Goal: Task Accomplishment & Management: Manage account settings

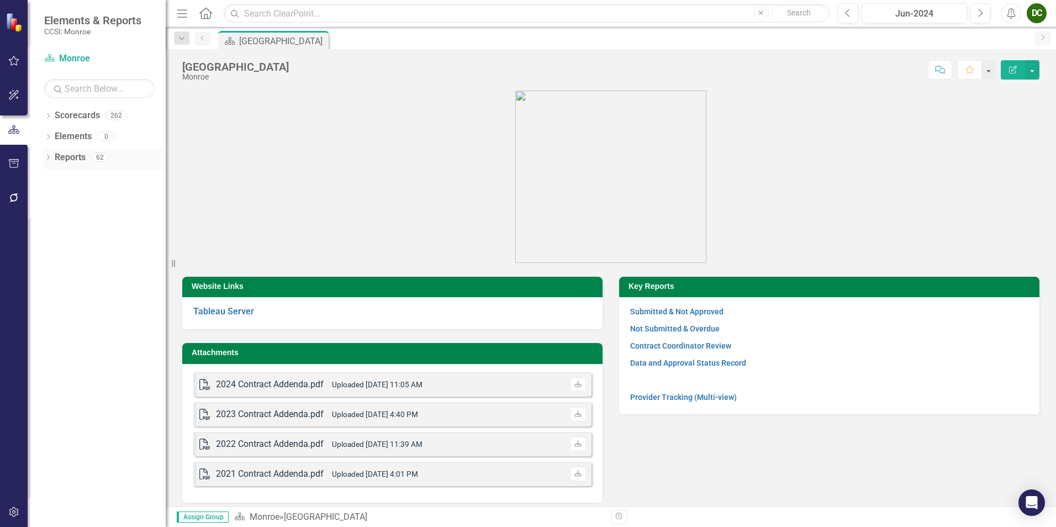
click at [47, 156] on icon "Dropdown" at bounding box center [48, 158] width 8 height 6
click at [55, 257] on icon "Dropdown" at bounding box center [53, 259] width 8 height 6
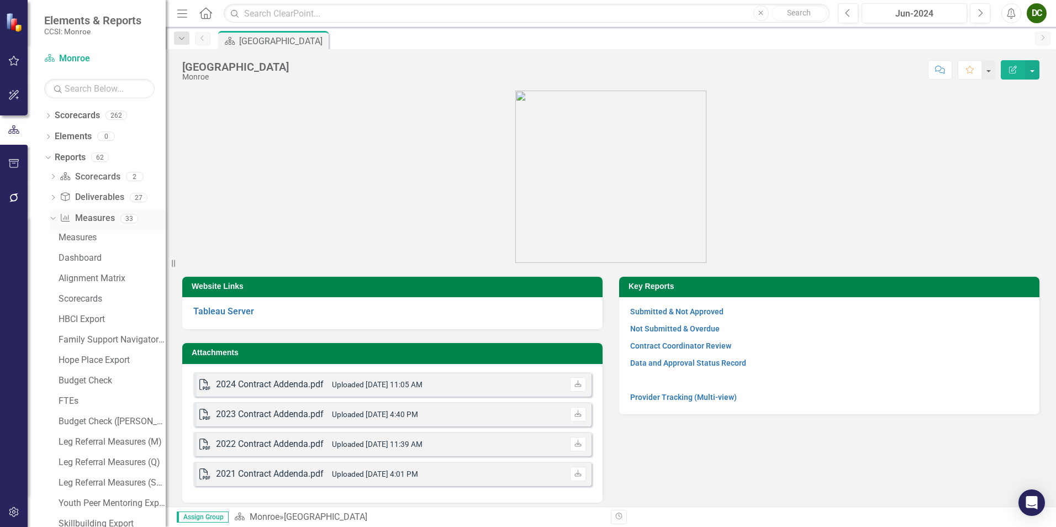
click at [52, 214] on icon "Dropdown" at bounding box center [52, 218] width 6 height 8
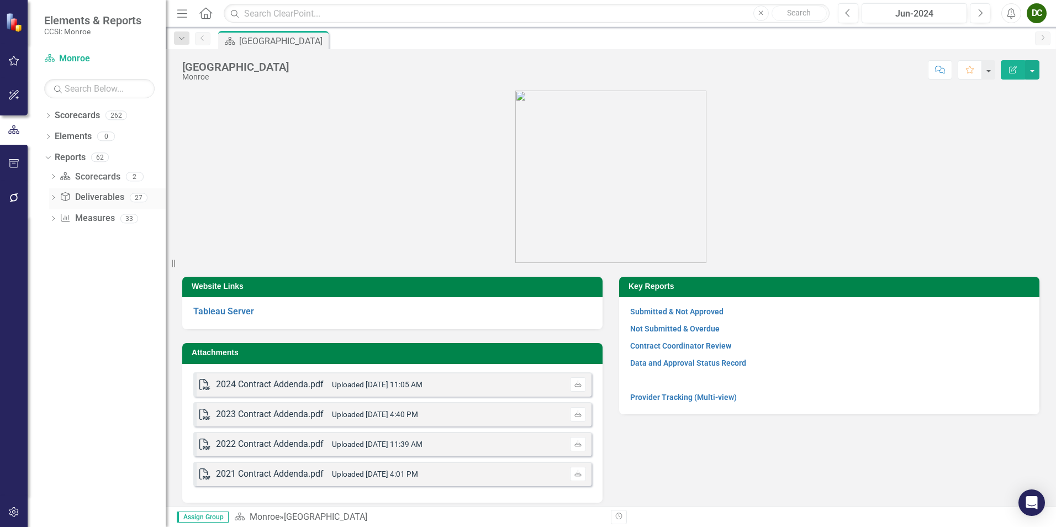
click at [51, 190] on div "Dropdown Deliverable Deliverables 27" at bounding box center [107, 198] width 116 height 21
click at [51, 195] on icon "Dropdown" at bounding box center [53, 198] width 8 height 6
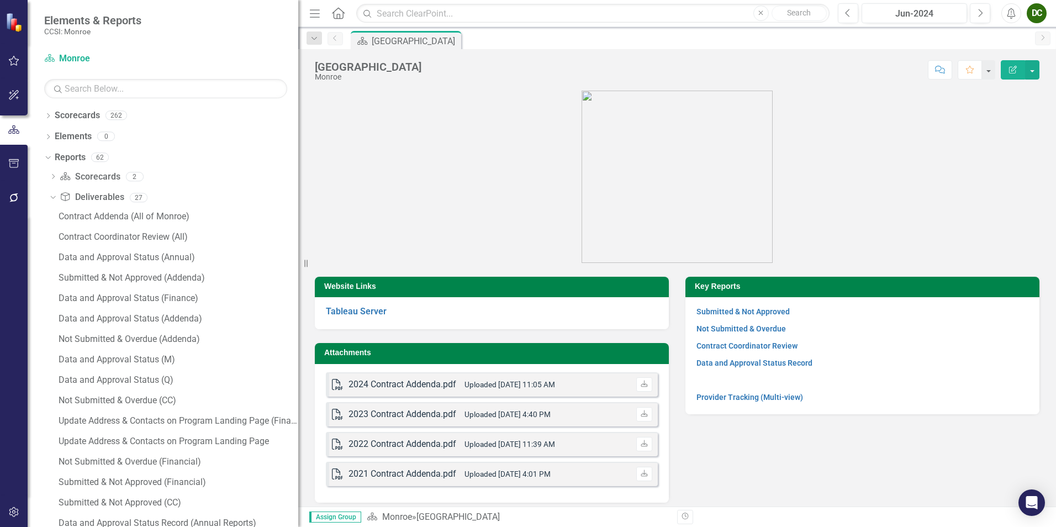
drag, startPoint x: 170, startPoint y: 255, endPoint x: 298, endPoint y: 266, distance: 128.6
click at [298, 266] on div "Resize" at bounding box center [302, 263] width 9 height 527
click at [136, 488] on link "Submitted & Not Approved (Financial)" at bounding box center [177, 482] width 242 height 18
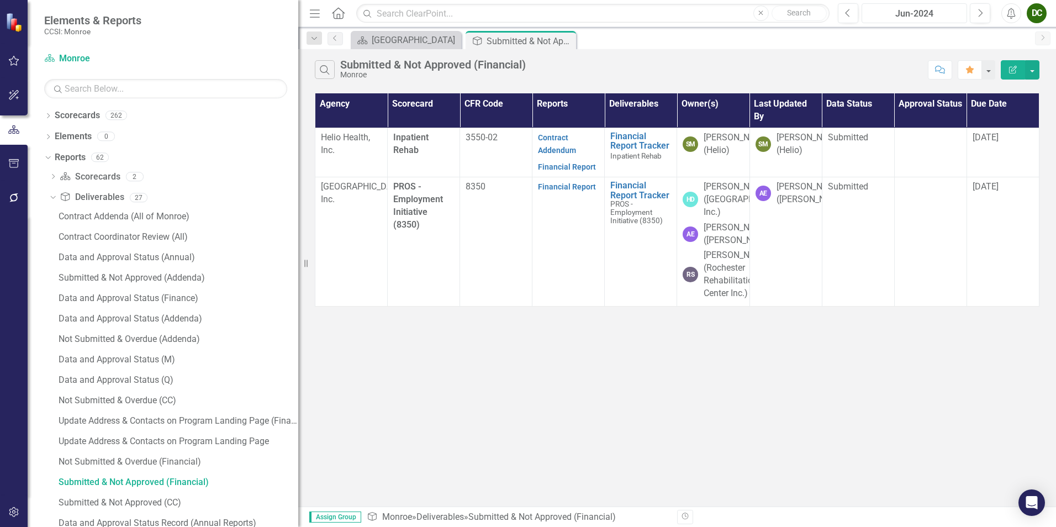
click at [909, 17] on div "Jun-2024" at bounding box center [914, 13] width 98 height 13
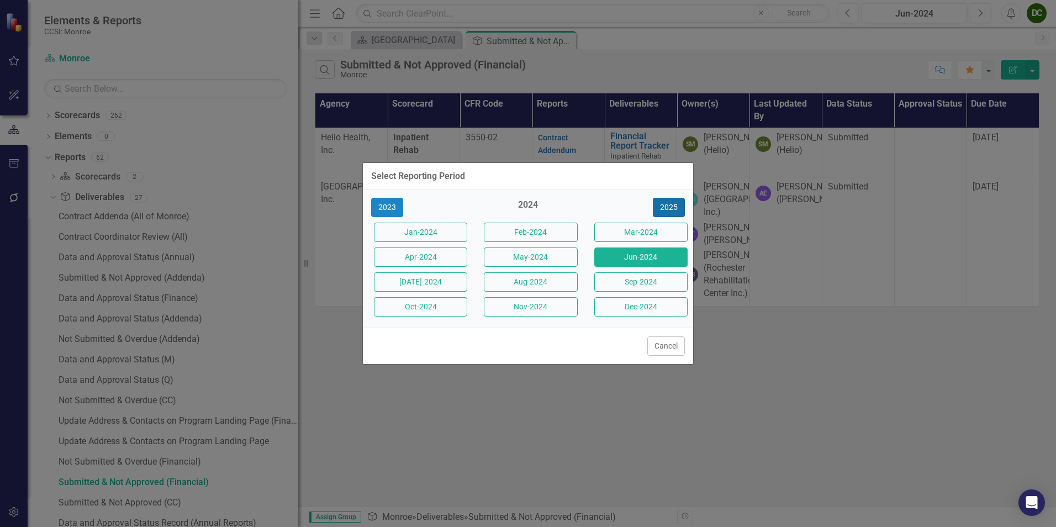
click at [665, 205] on button "2025" at bounding box center [669, 207] width 32 height 19
click at [618, 258] on button "Jun-2025" at bounding box center [640, 256] width 93 height 19
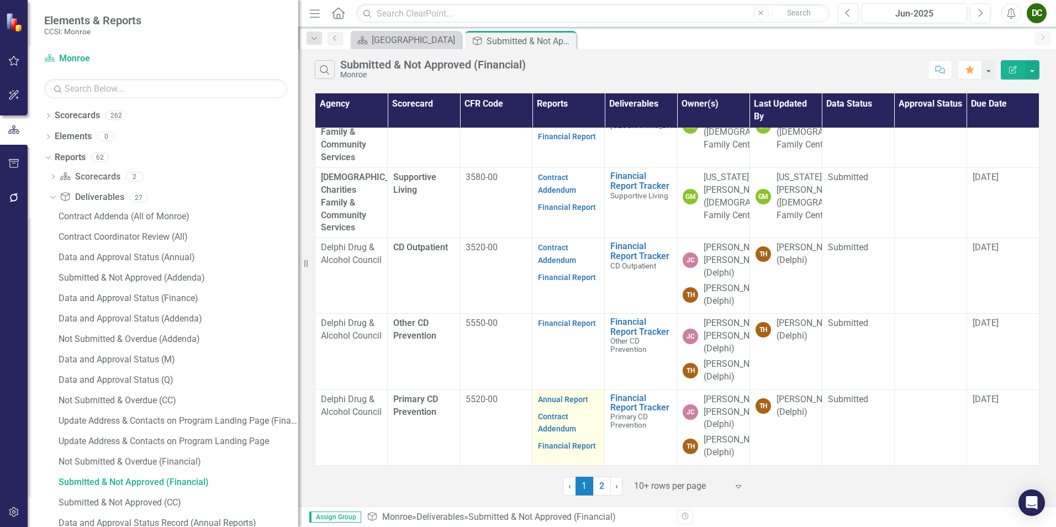
scroll to position [438, 0]
click at [602, 490] on link "2" at bounding box center [602, 485] width 18 height 19
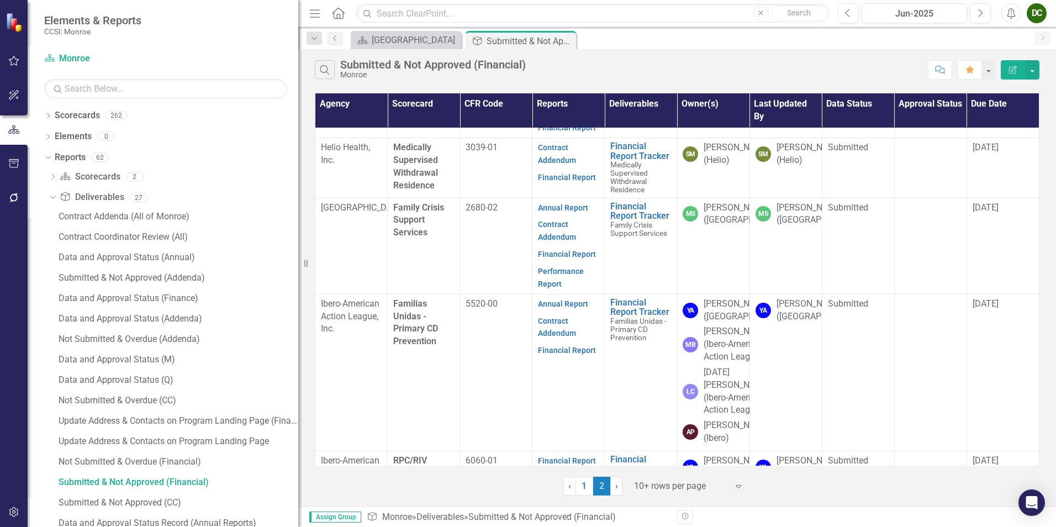
scroll to position [162, 0]
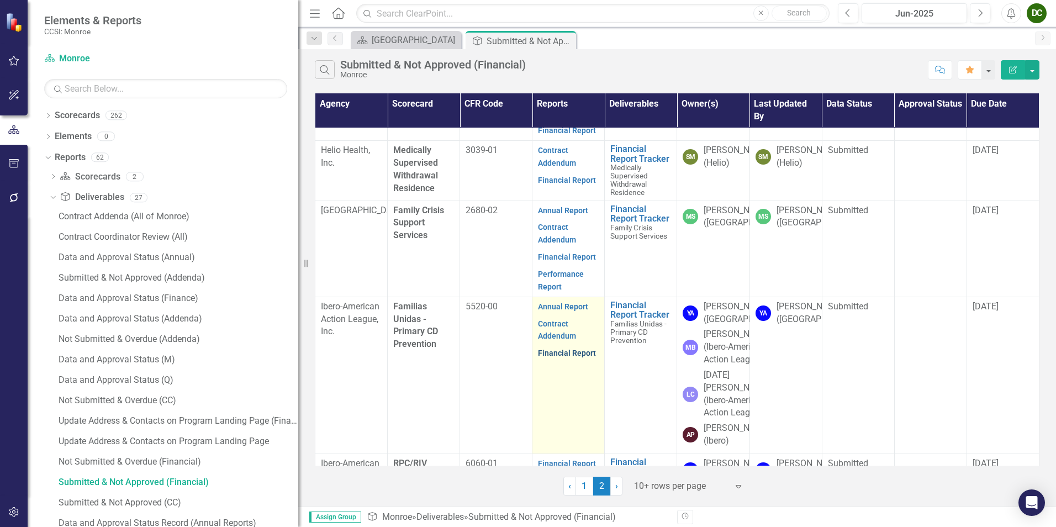
click at [568, 357] on link "Financial Report" at bounding box center [567, 352] width 58 height 9
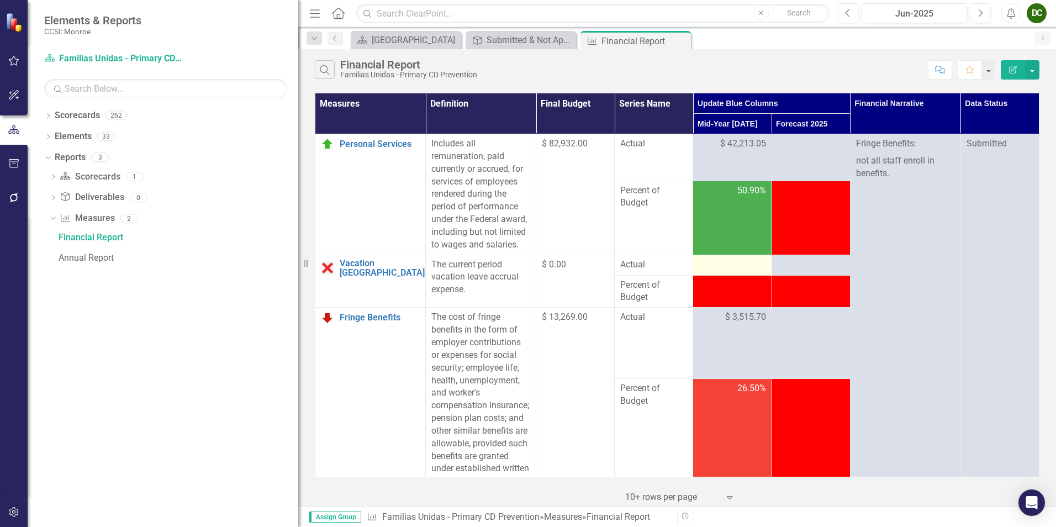
click at [725, 267] on div at bounding box center [731, 264] width 67 height 13
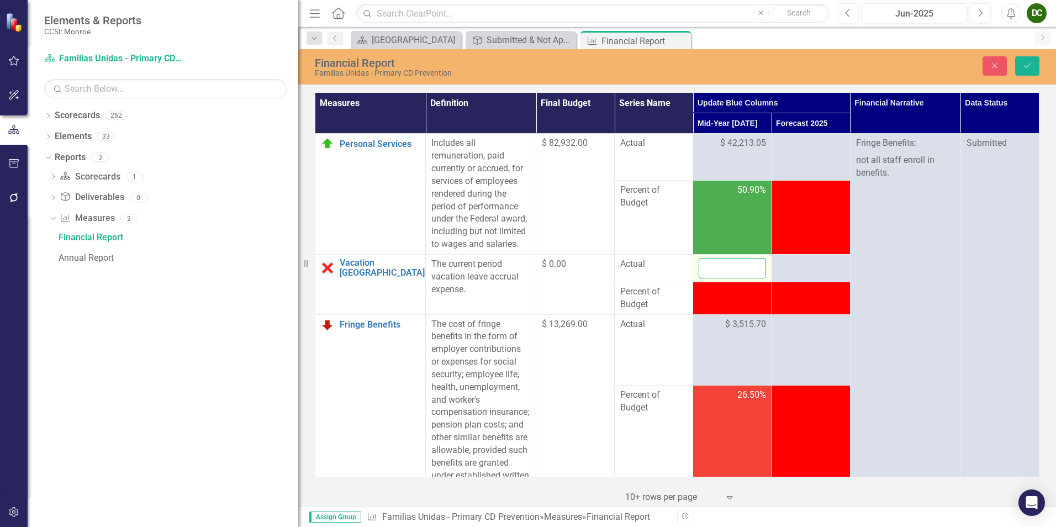
click at [725, 267] on input "number" at bounding box center [731, 268] width 67 height 20
type input "0"
click at [1022, 73] on button "Save" at bounding box center [1027, 65] width 24 height 19
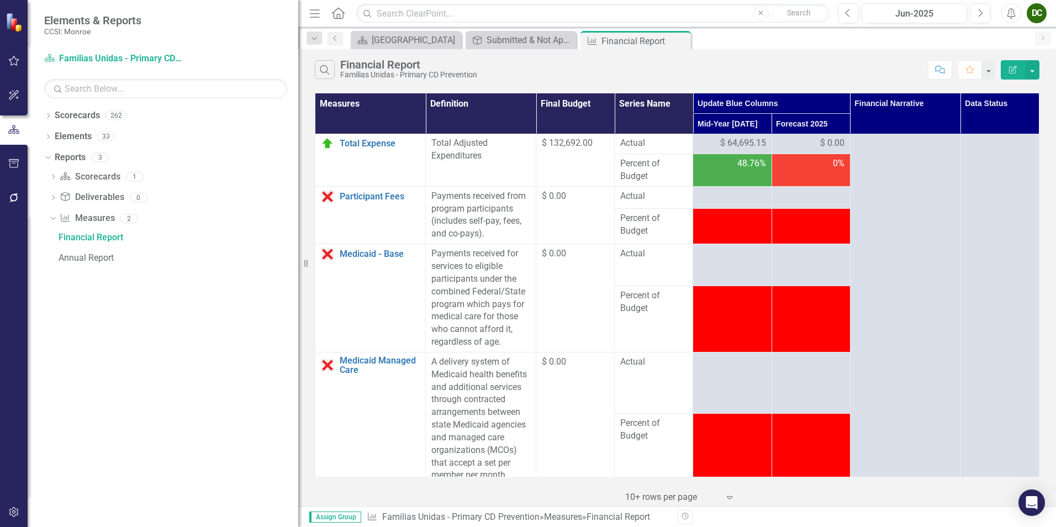
scroll to position [791, 0]
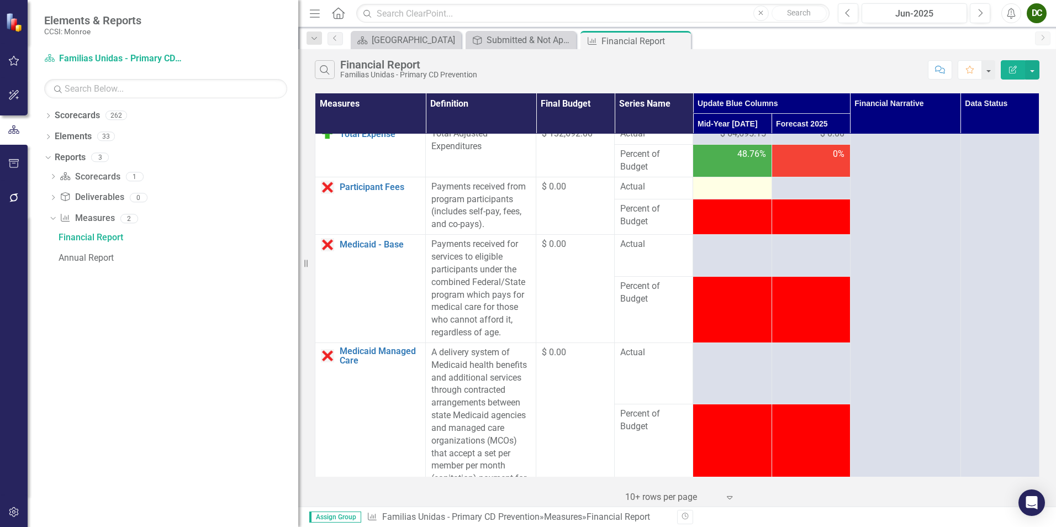
click at [747, 194] on div at bounding box center [731, 187] width 67 height 13
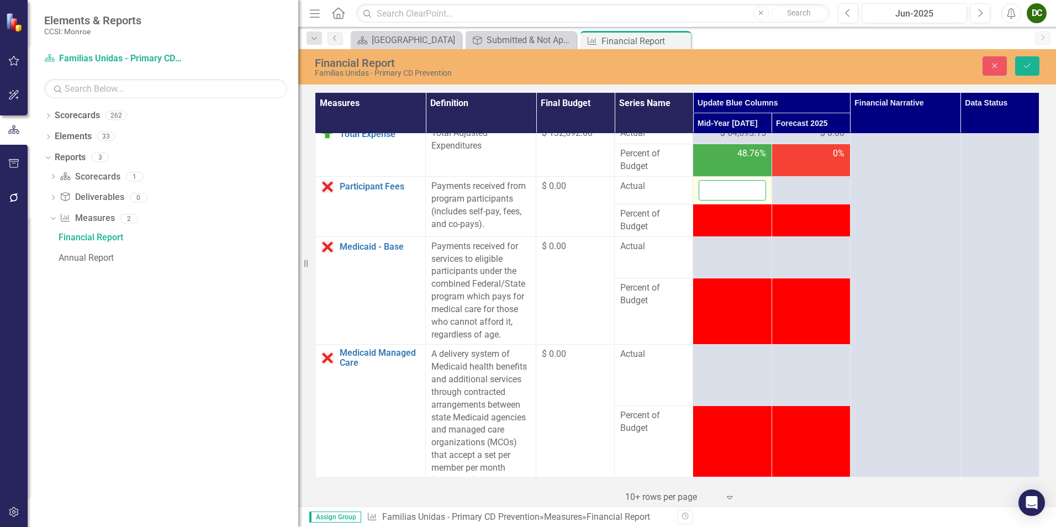
click at [740, 200] on input "number" at bounding box center [731, 190] width 67 height 20
type input "0"
click at [718, 253] on div at bounding box center [731, 246] width 67 height 13
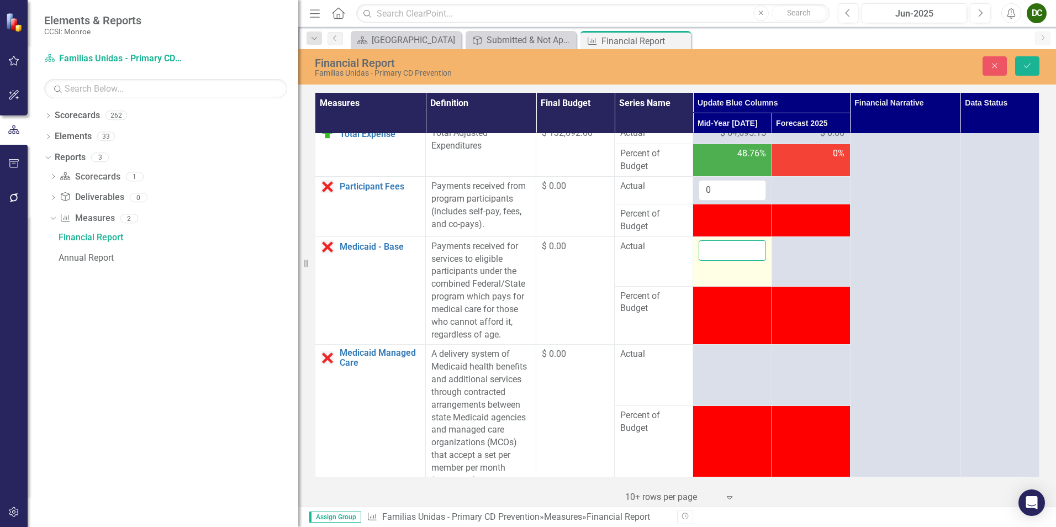
click at [713, 261] on input "number" at bounding box center [731, 250] width 67 height 20
type input "0"
click at [735, 392] on td at bounding box center [732, 375] width 78 height 61
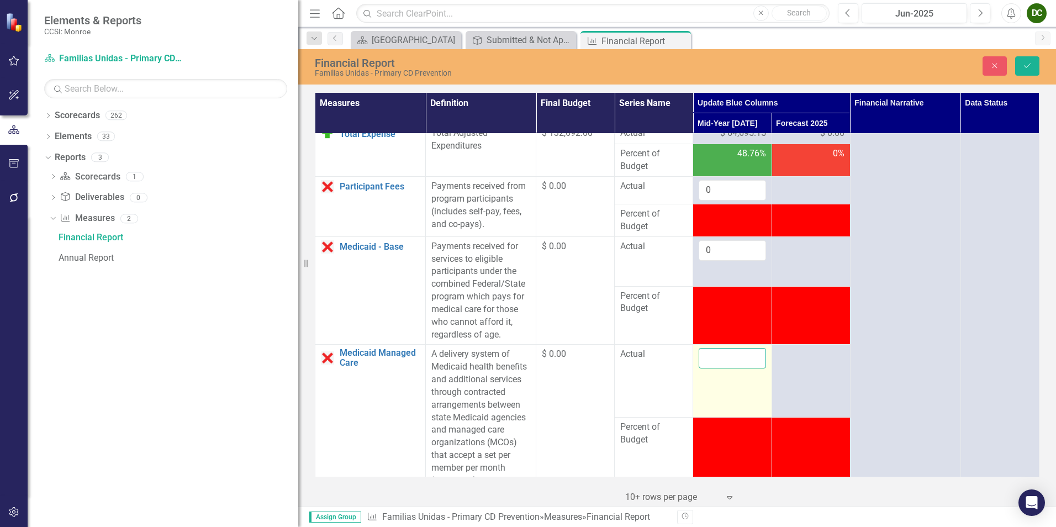
click at [723, 368] on input "number" at bounding box center [731, 358] width 67 height 20
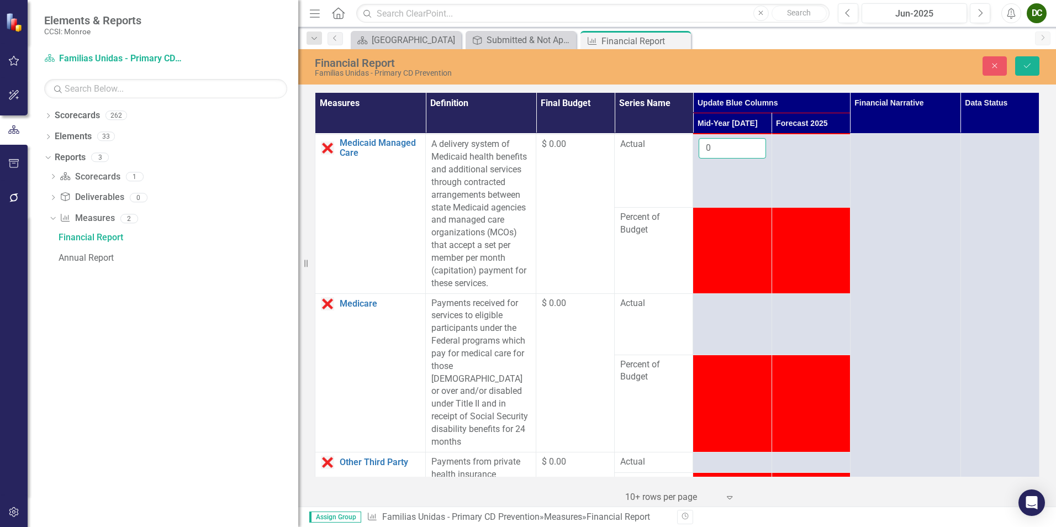
scroll to position [1026, 0]
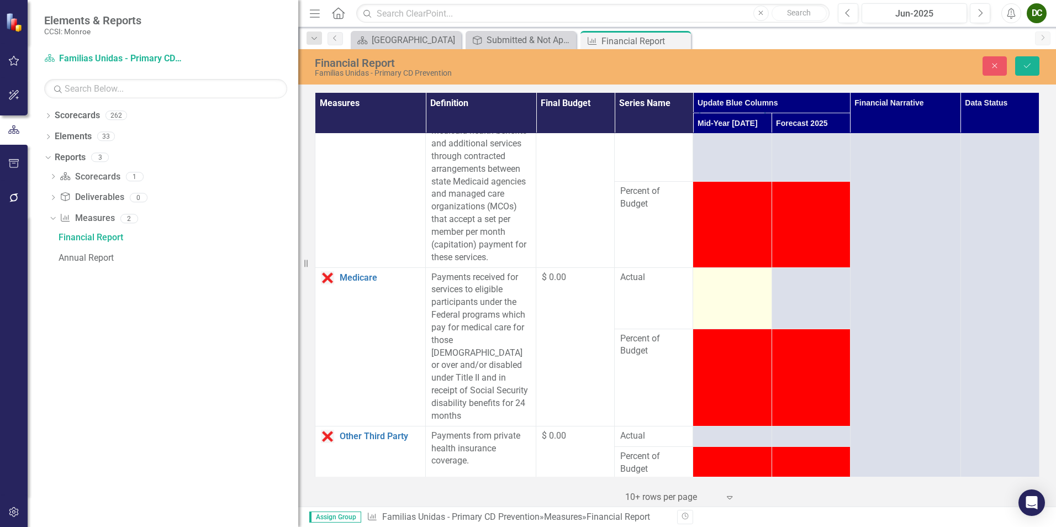
type input "0"
click at [732, 321] on td at bounding box center [732, 297] width 78 height 61
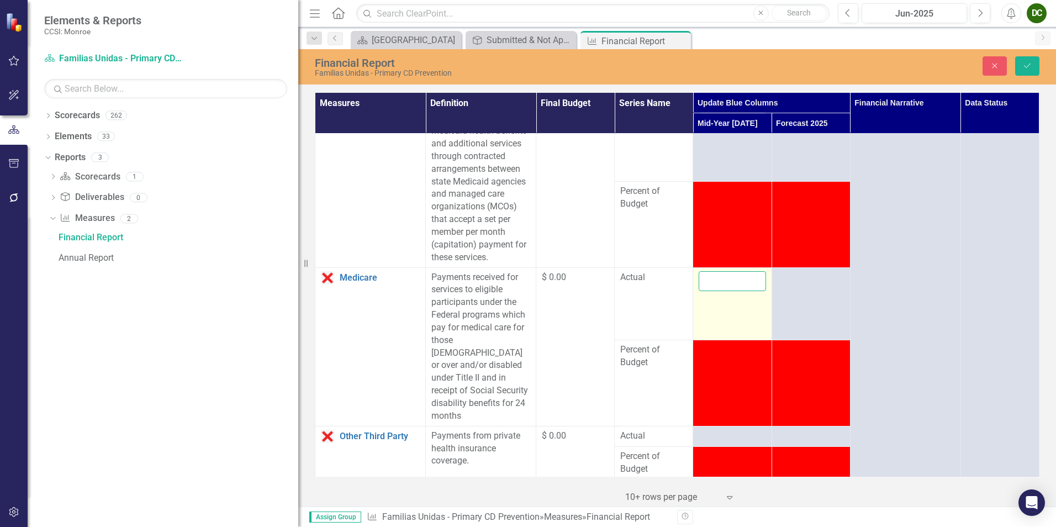
click at [724, 292] on input "number" at bounding box center [731, 281] width 67 height 20
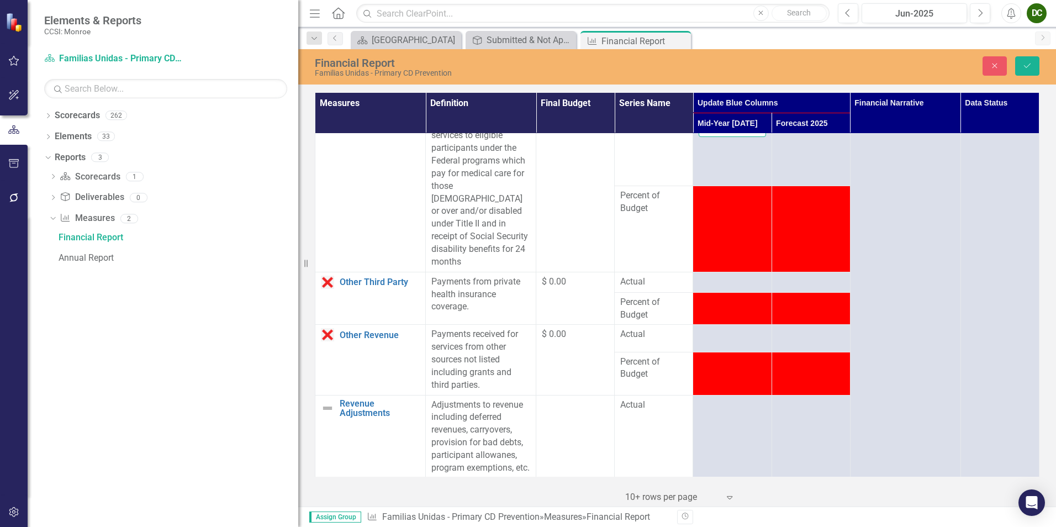
scroll to position [1187, 0]
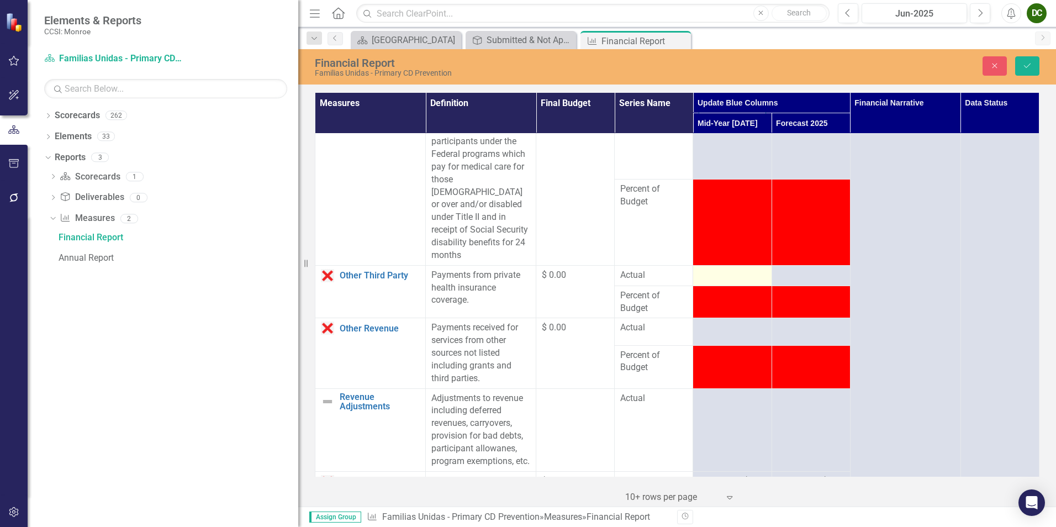
type input "0"
click at [723, 282] on div at bounding box center [731, 275] width 67 height 13
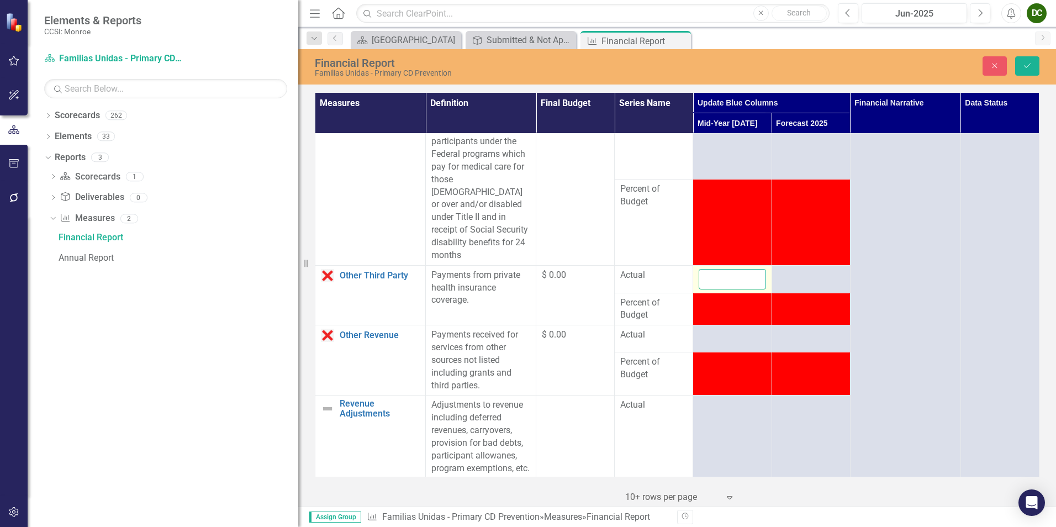
click at [721, 288] on input "number" at bounding box center [731, 279] width 67 height 20
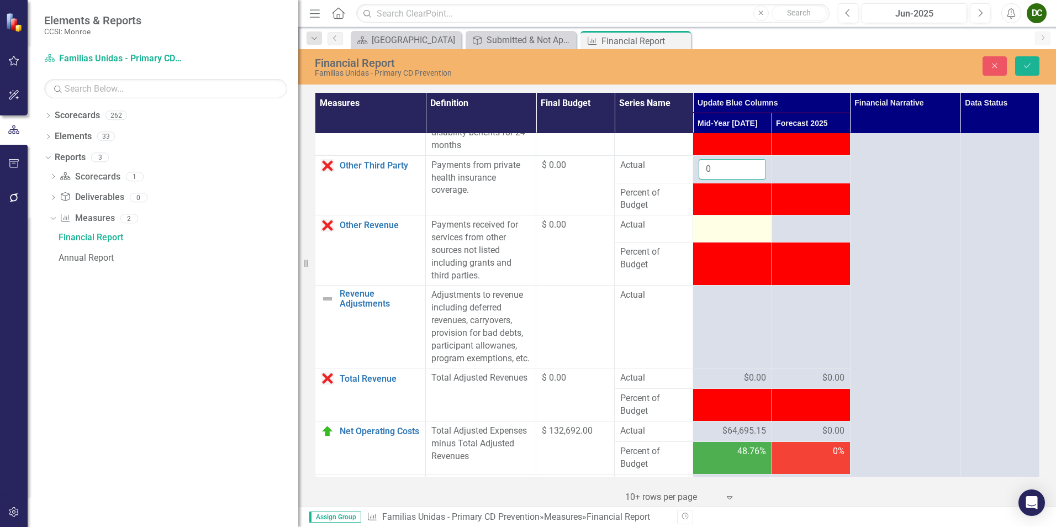
type input "0"
click at [719, 232] on div at bounding box center [731, 225] width 67 height 13
click at [724, 239] on input "number" at bounding box center [731, 229] width 67 height 20
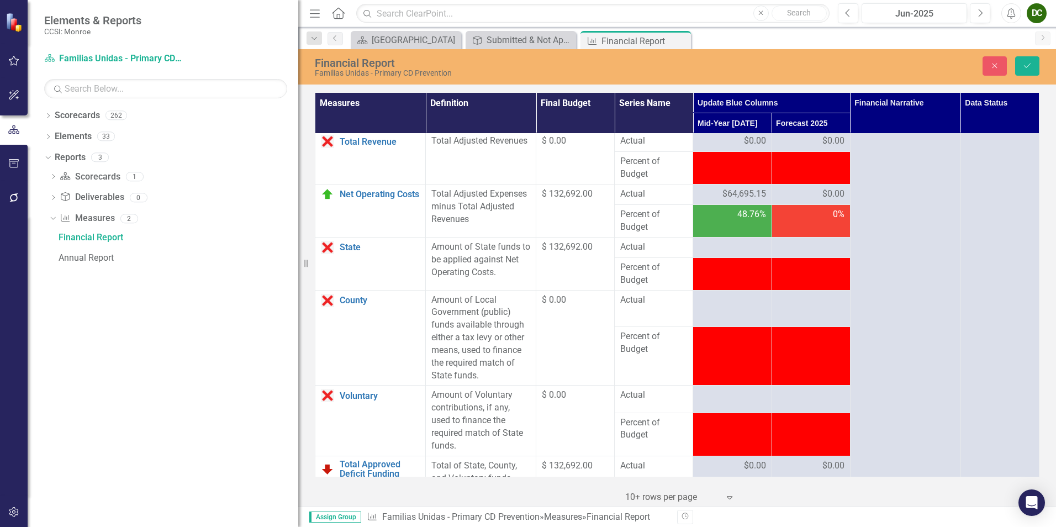
scroll to position [1567, 0]
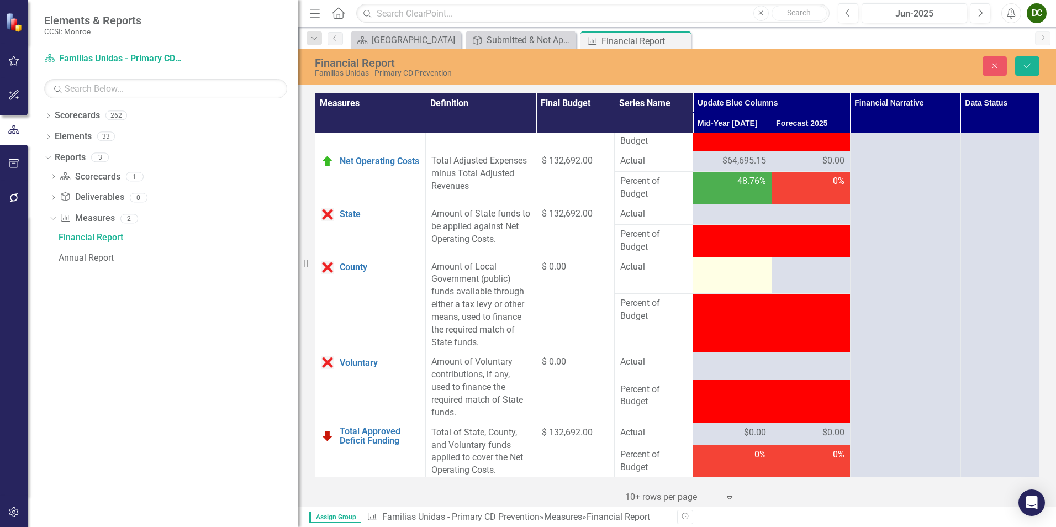
type input "0"
click at [727, 274] on div at bounding box center [731, 267] width 67 height 13
click at [727, 281] on input "number" at bounding box center [731, 271] width 67 height 20
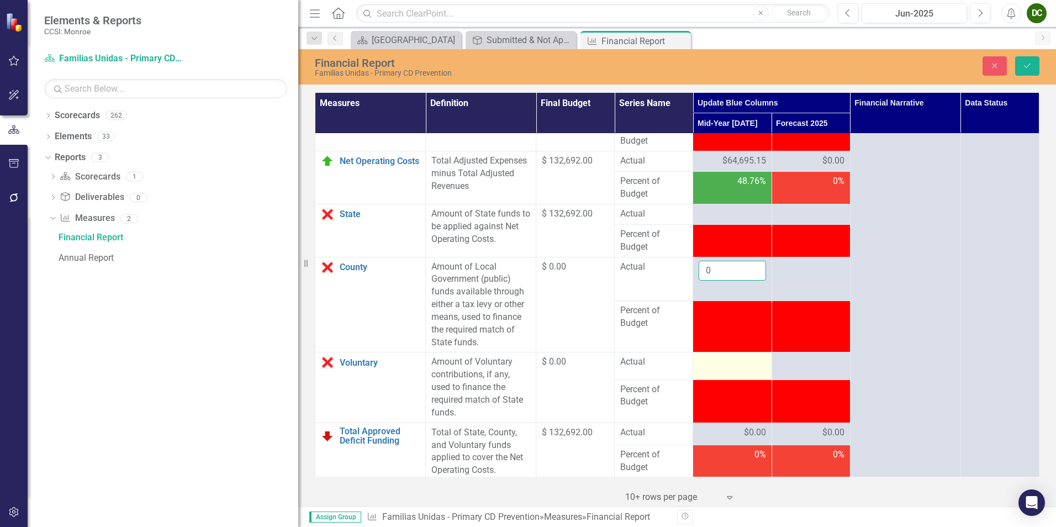
type input "0"
click at [730, 369] on div at bounding box center [731, 362] width 67 height 13
click at [719, 376] on input "number" at bounding box center [731, 366] width 67 height 20
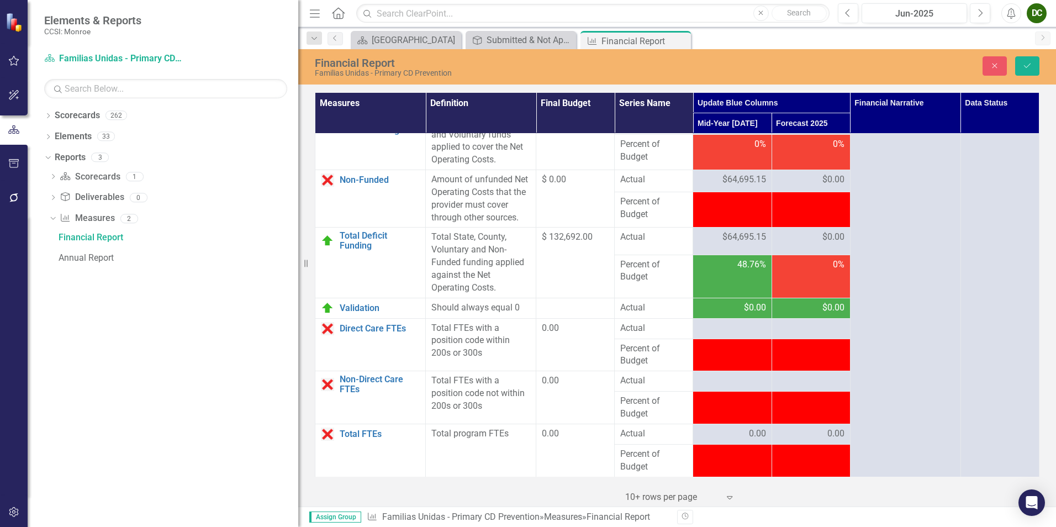
scroll to position [1903, 0]
type input "0"
click at [729, 333] on div at bounding box center [731, 328] width 67 height 13
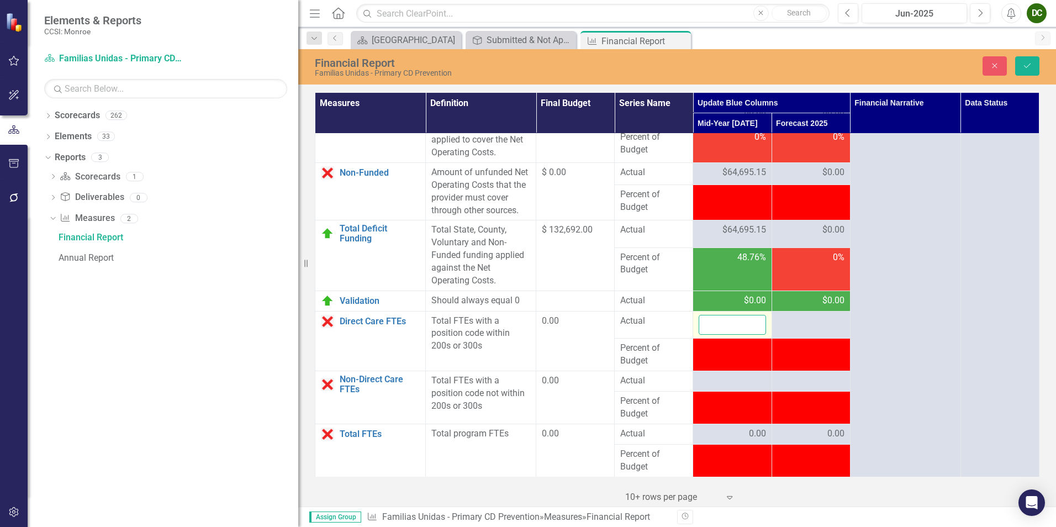
click at [729, 331] on input "number" at bounding box center [731, 325] width 67 height 20
type input "0"
click at [727, 386] on div at bounding box center [731, 380] width 67 height 13
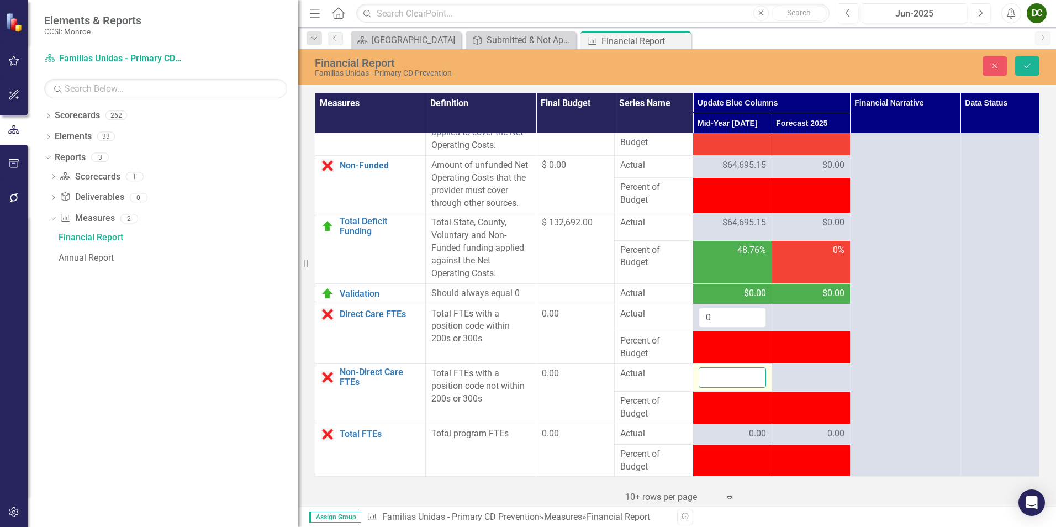
click at [725, 388] on input "number" at bounding box center [731, 377] width 67 height 20
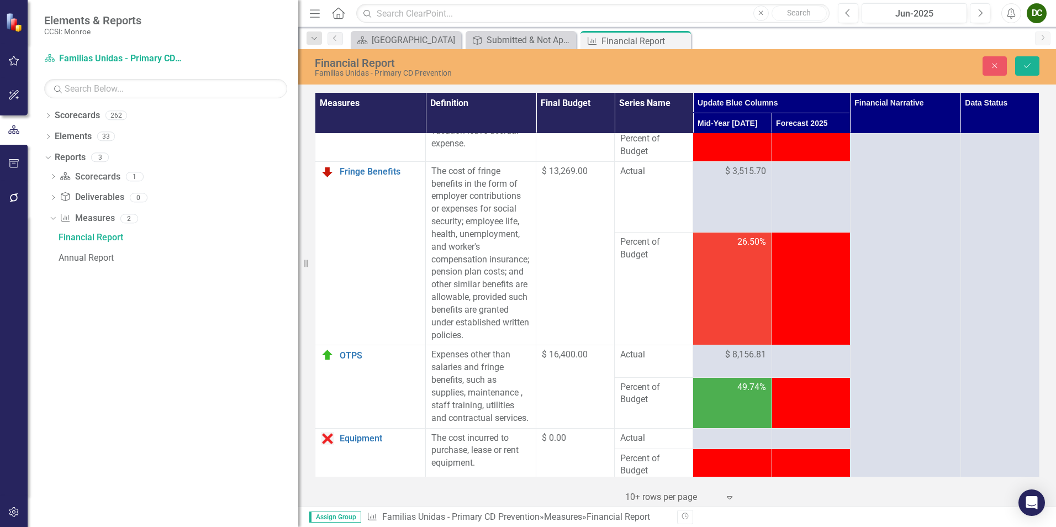
scroll to position [0, 0]
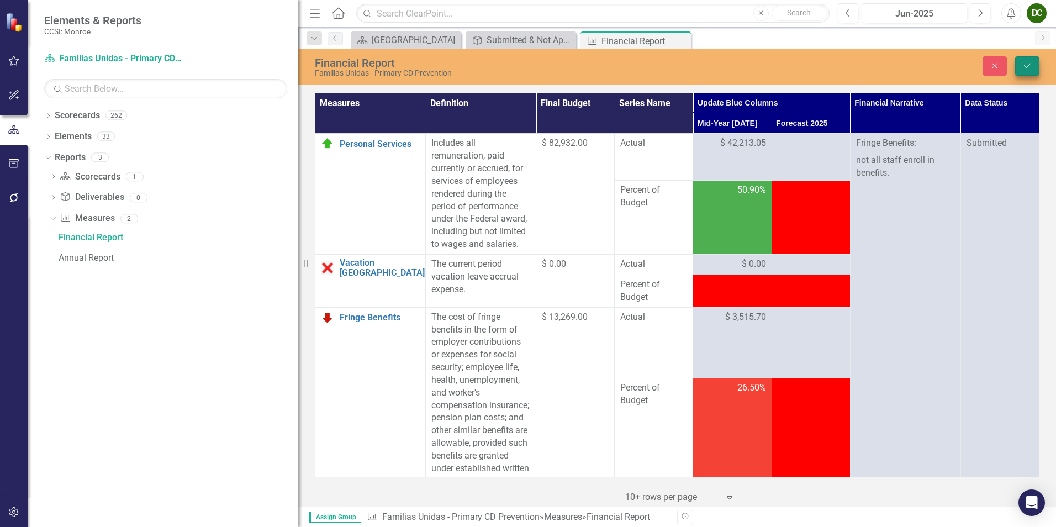
type input "0"
click at [1024, 62] on icon "Save" at bounding box center [1027, 66] width 10 height 8
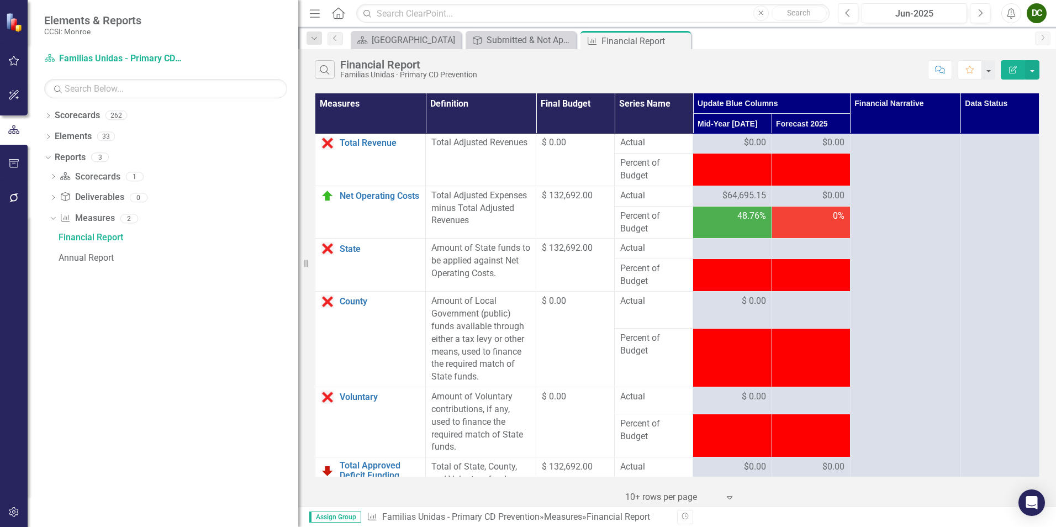
scroll to position [1553, 0]
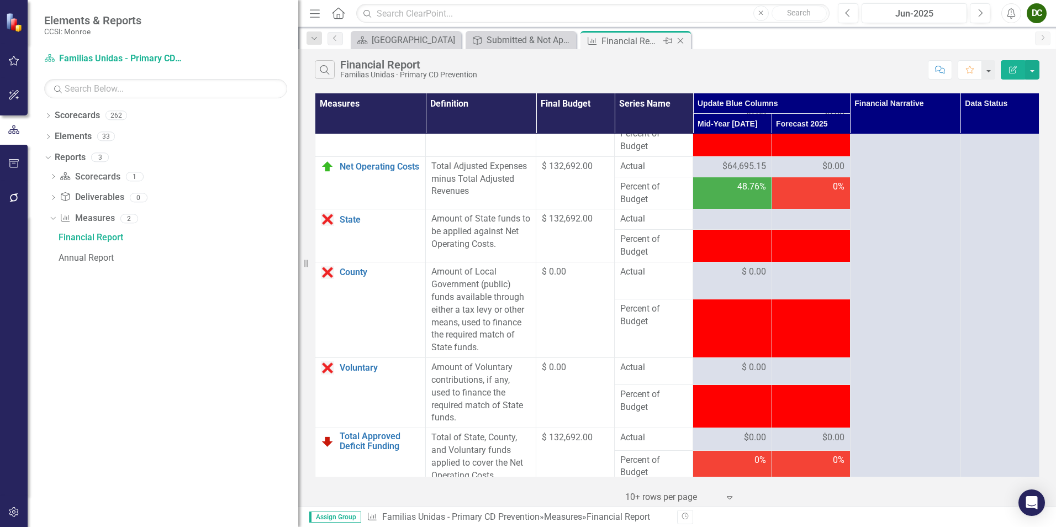
click at [682, 42] on icon "Close" at bounding box center [680, 40] width 11 height 9
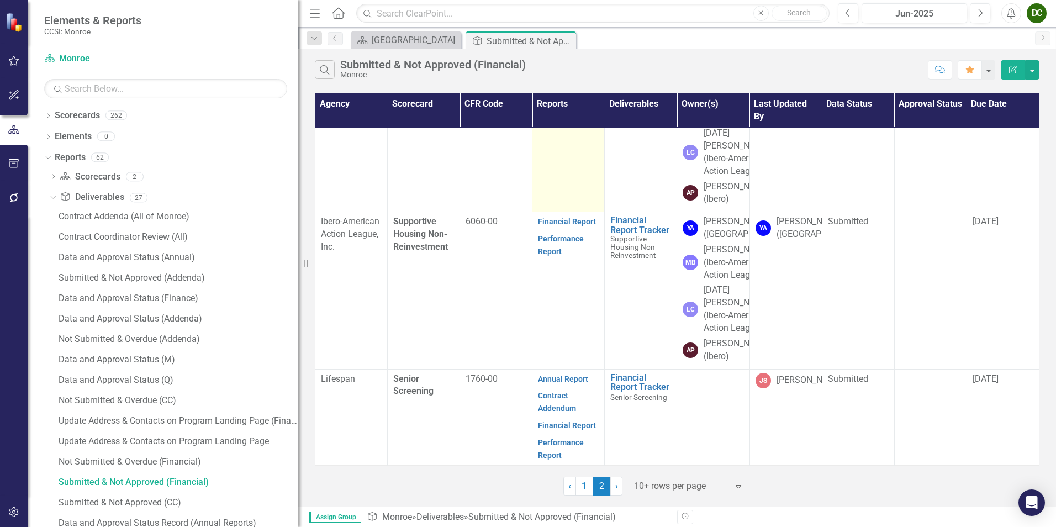
scroll to position [552, 0]
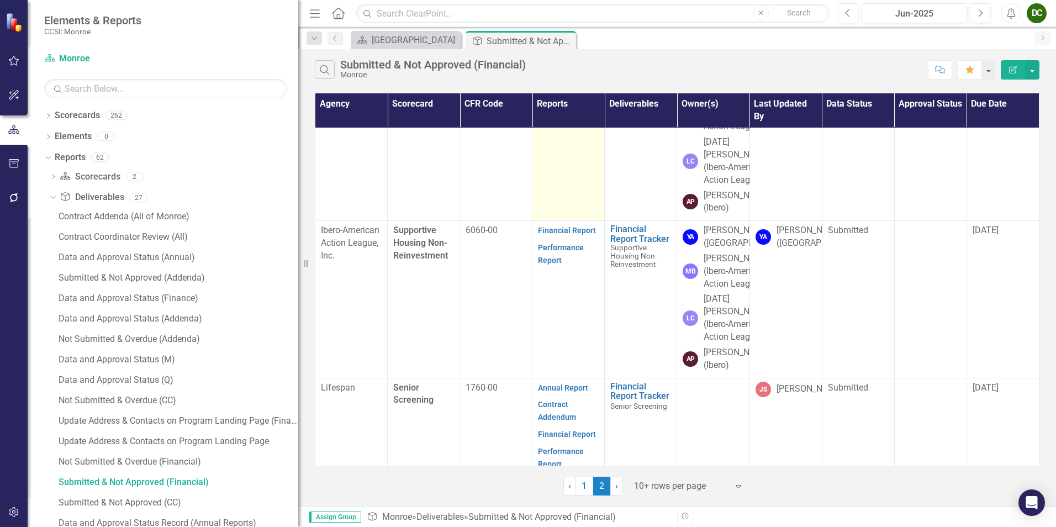
click at [564, 78] on link "Financial Report" at bounding box center [567, 73] width 58 height 9
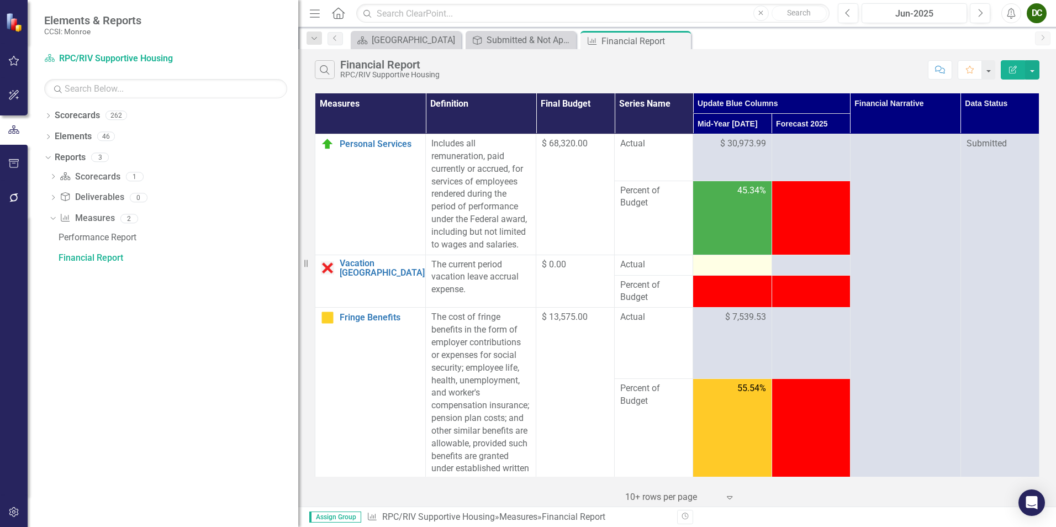
click at [723, 269] on div at bounding box center [731, 264] width 67 height 13
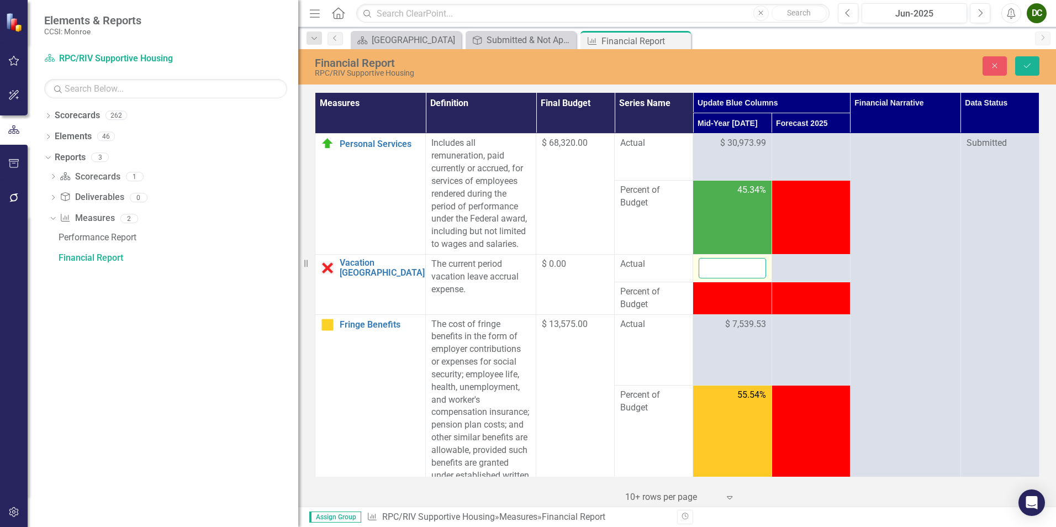
click at [723, 269] on input "number" at bounding box center [731, 268] width 67 height 20
type input "0"
click at [1030, 66] on icon "Save" at bounding box center [1027, 66] width 10 height 8
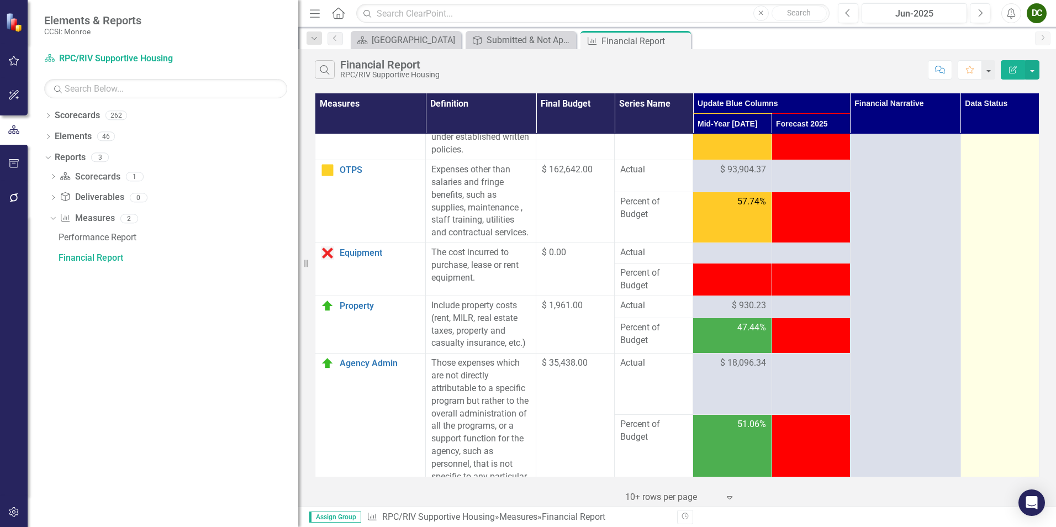
scroll to position [358, 0]
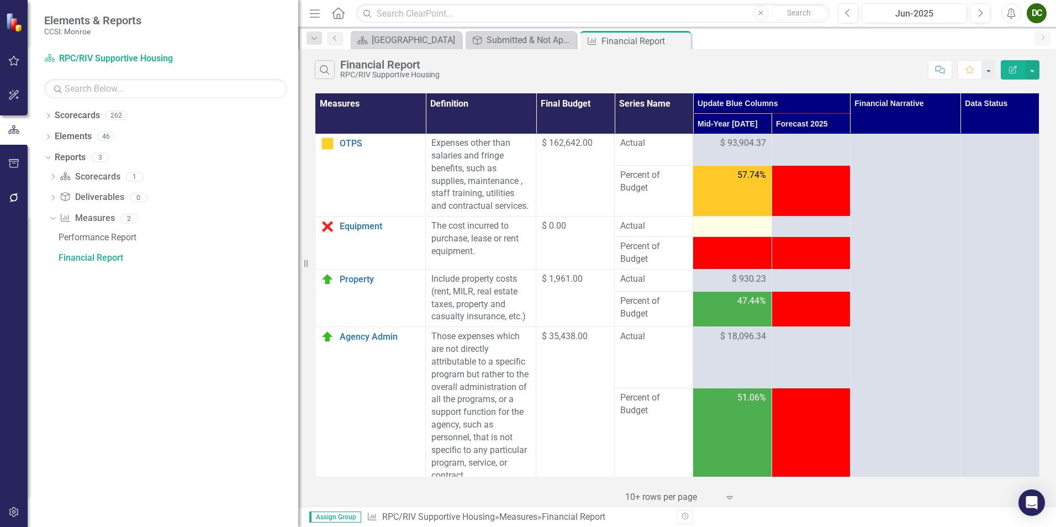
click at [718, 233] on div at bounding box center [731, 226] width 67 height 13
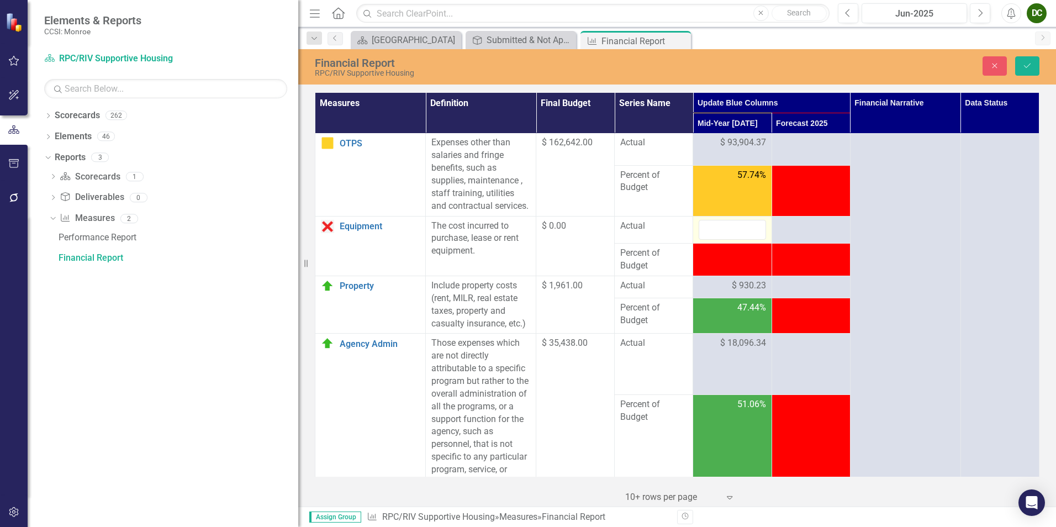
click at [719, 240] on input "number" at bounding box center [731, 230] width 67 height 20
type input "0"
click at [1021, 71] on button "Save" at bounding box center [1027, 65] width 24 height 19
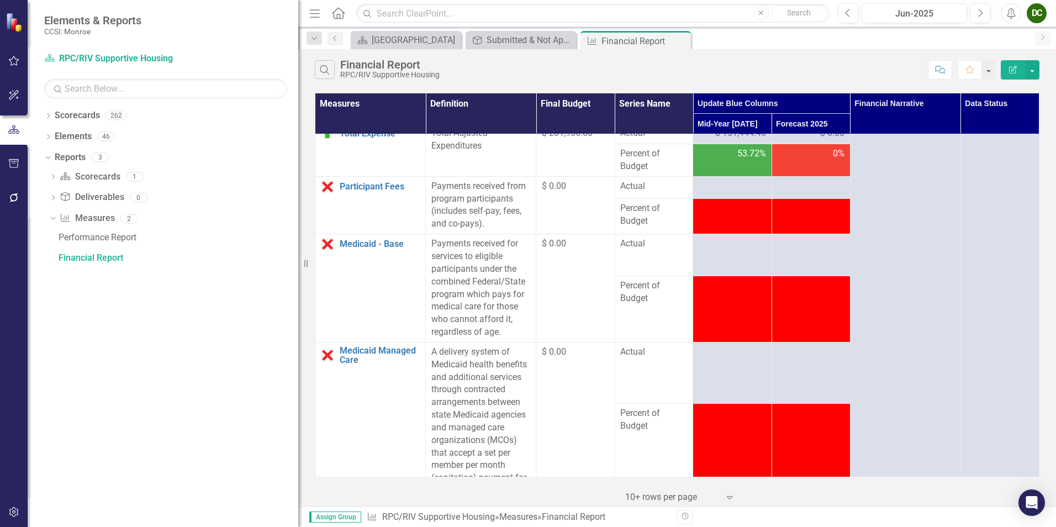
scroll to position [797, 0]
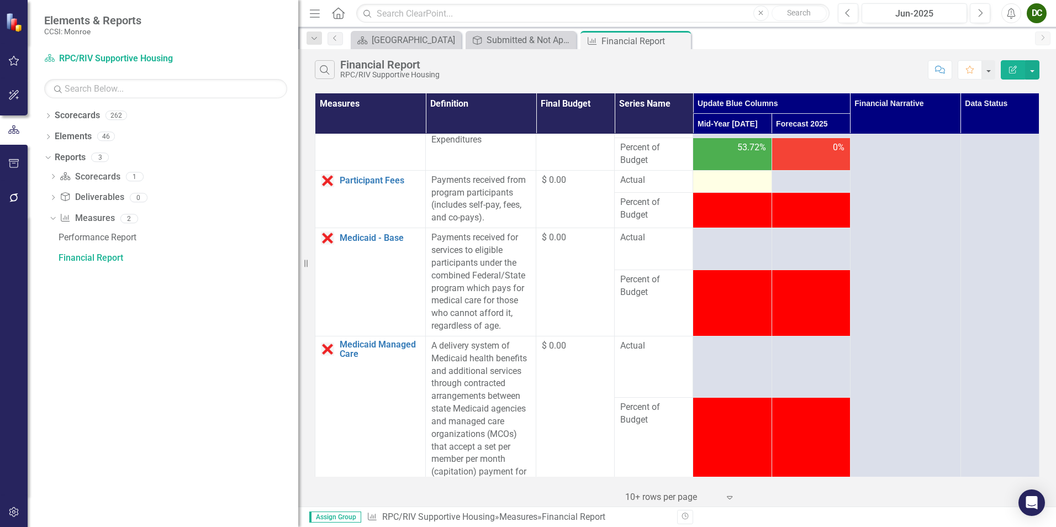
click at [733, 187] on div at bounding box center [731, 180] width 67 height 13
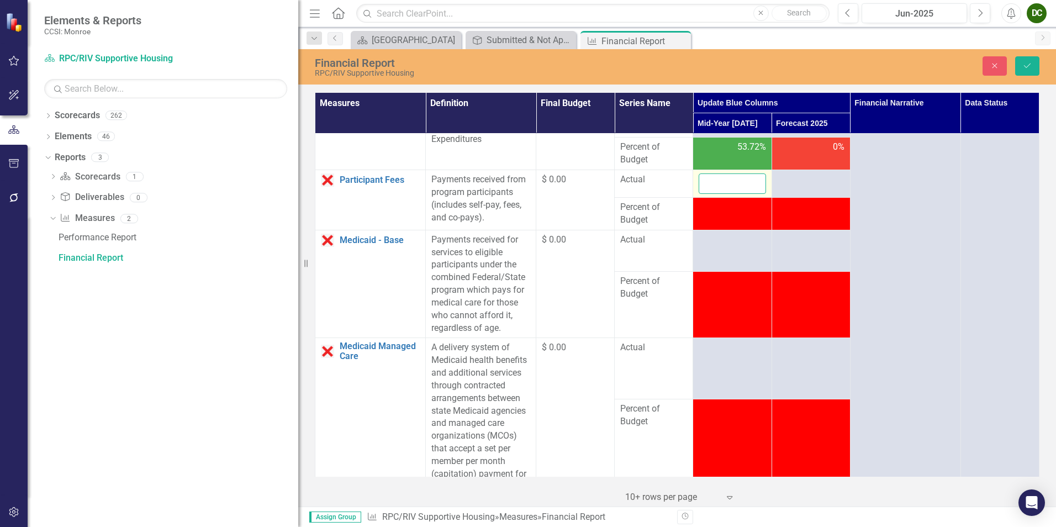
click at [727, 194] on input "number" at bounding box center [731, 183] width 67 height 20
type input "0"
click at [733, 272] on td at bounding box center [732, 251] width 78 height 42
click at [710, 254] on input "number" at bounding box center [731, 244] width 67 height 20
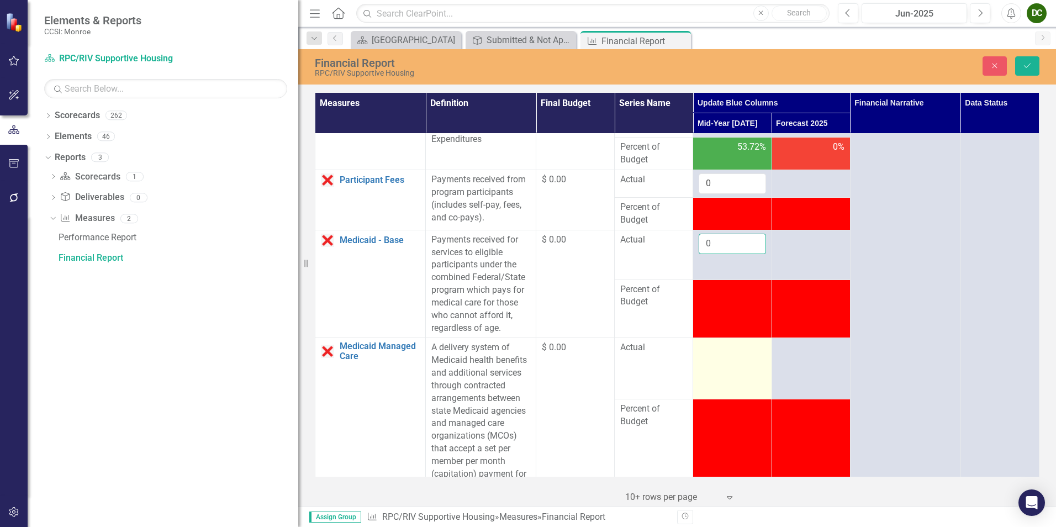
type input "0"
click at [730, 354] on div at bounding box center [731, 347] width 67 height 13
click at [722, 362] on input "number" at bounding box center [731, 351] width 67 height 20
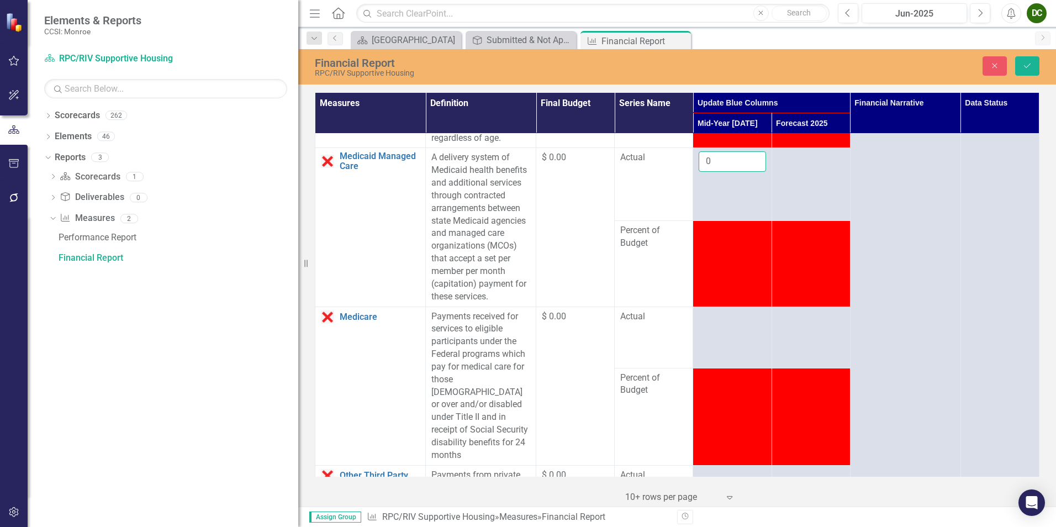
scroll to position [1059, 0]
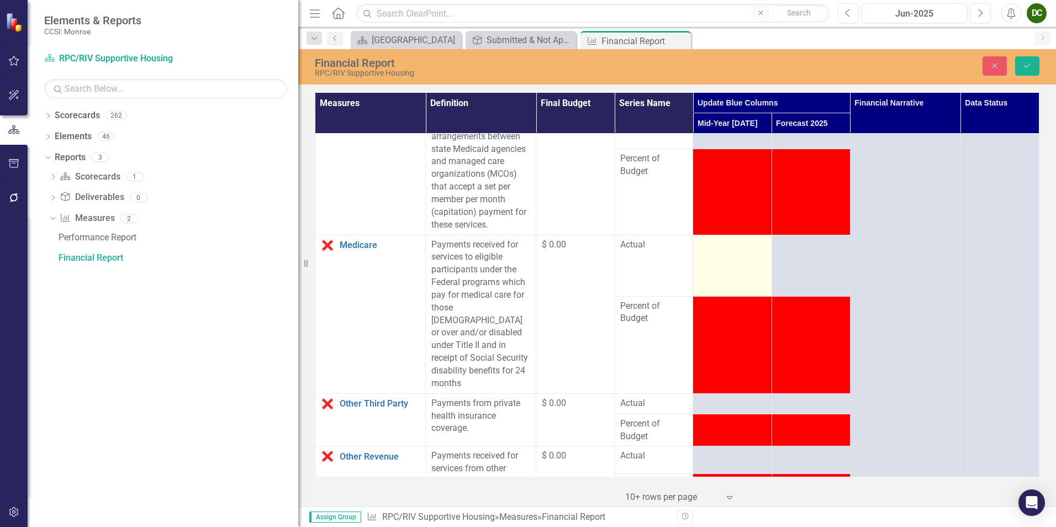
type input "0"
click at [742, 287] on td at bounding box center [732, 265] width 78 height 61
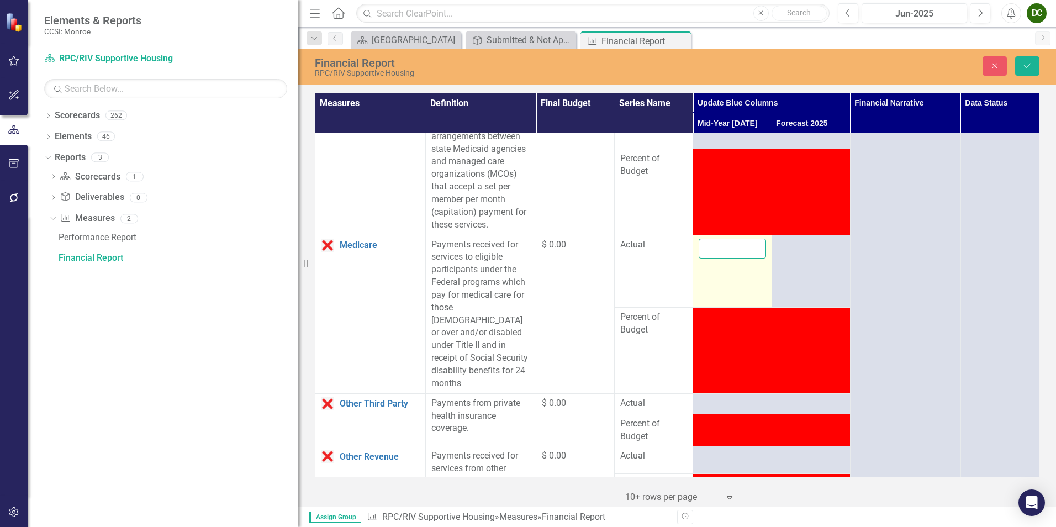
click at [717, 259] on input "number" at bounding box center [731, 249] width 67 height 20
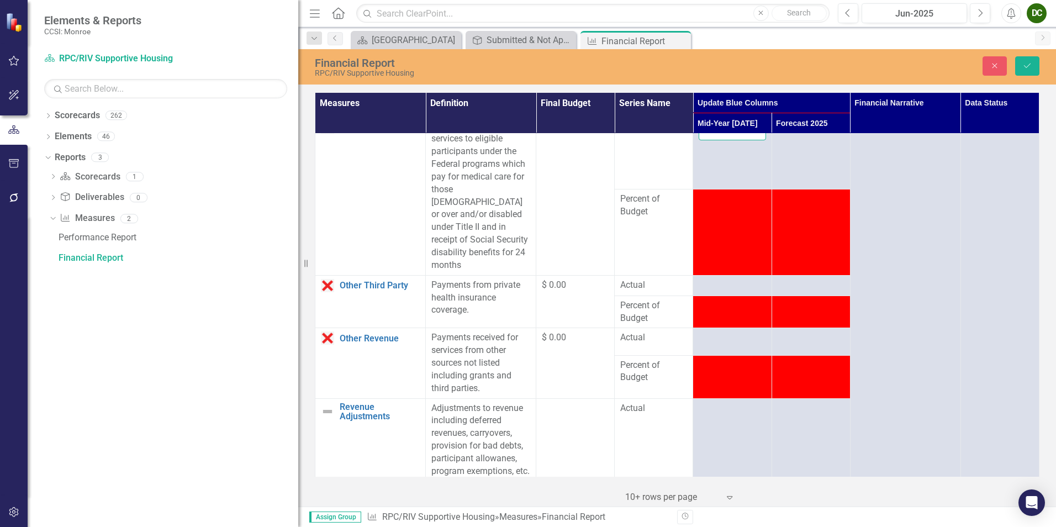
scroll to position [1230, 0]
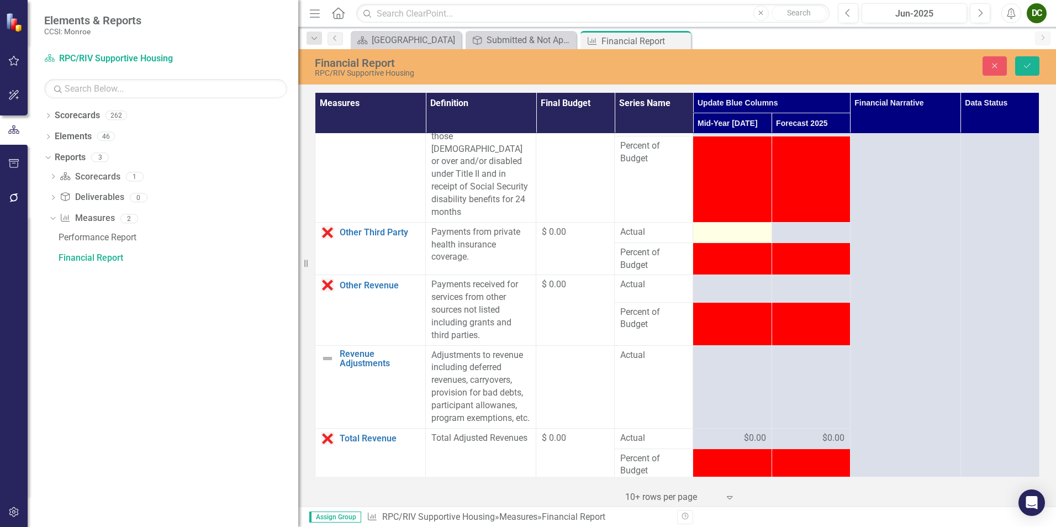
type input "0"
click at [723, 239] on div at bounding box center [731, 232] width 67 height 13
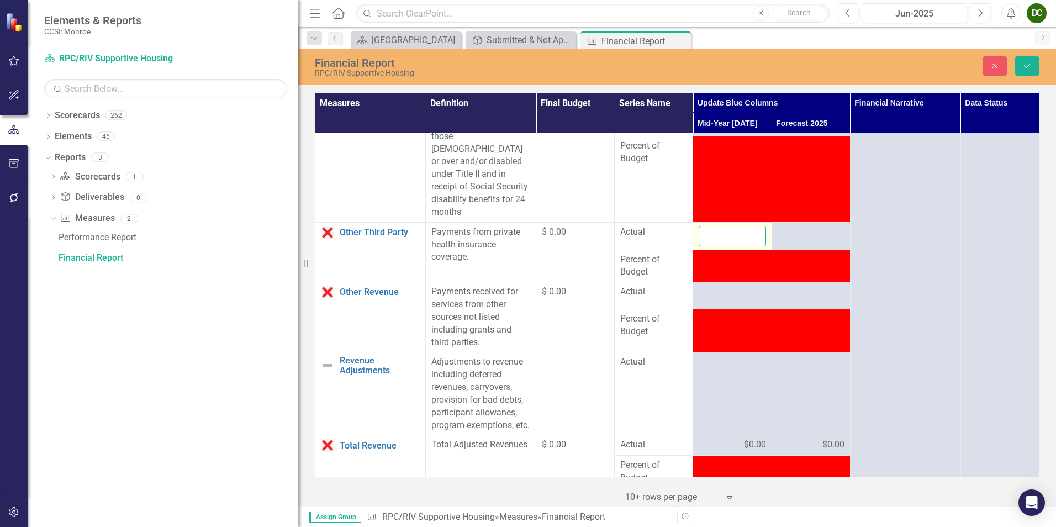
click at [722, 246] on input "number" at bounding box center [731, 236] width 67 height 20
type input "0"
click at [716, 299] on div at bounding box center [731, 291] width 67 height 13
click at [716, 304] on input "number" at bounding box center [731, 295] width 67 height 20
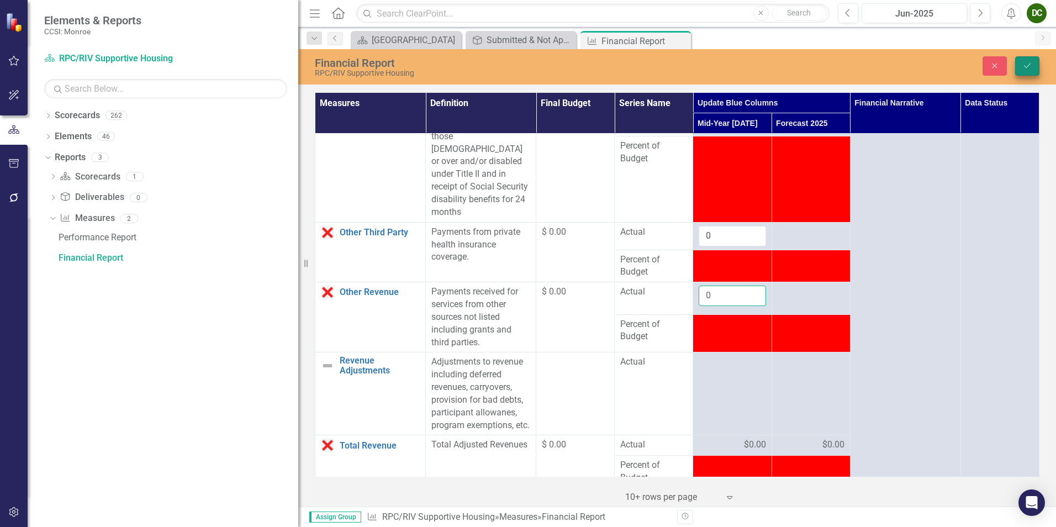
type input "0"
click at [1030, 65] on icon "Save" at bounding box center [1027, 66] width 10 height 8
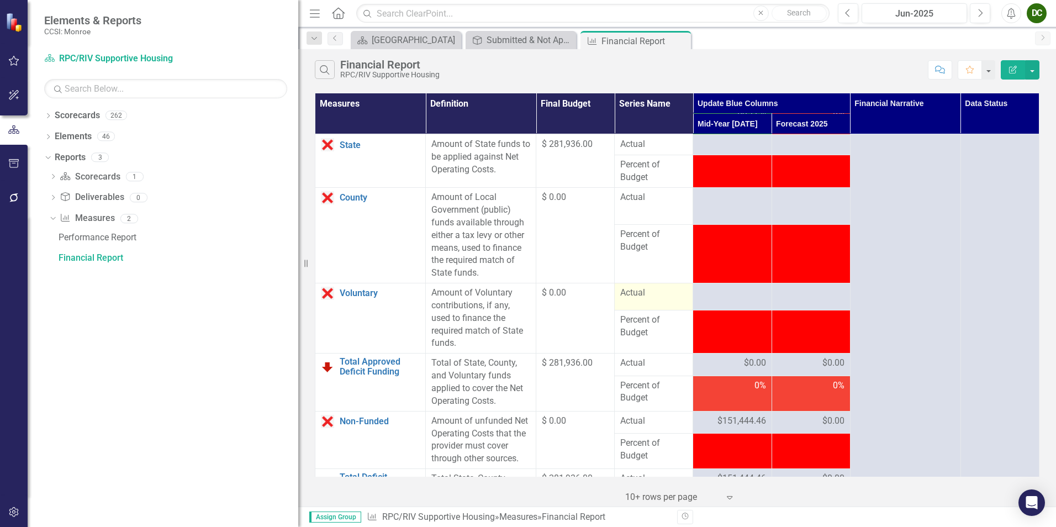
scroll to position [1601, 0]
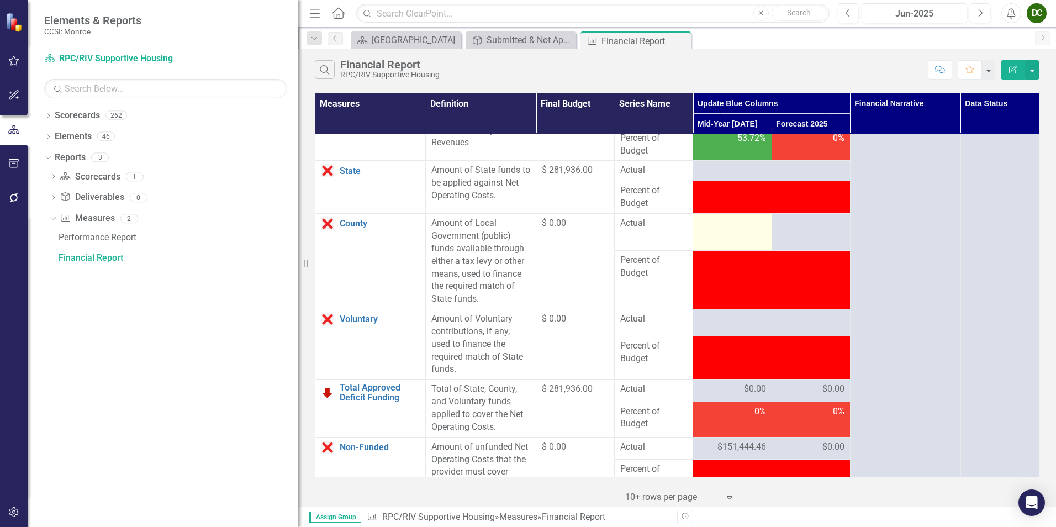
click at [723, 251] on td at bounding box center [732, 232] width 78 height 37
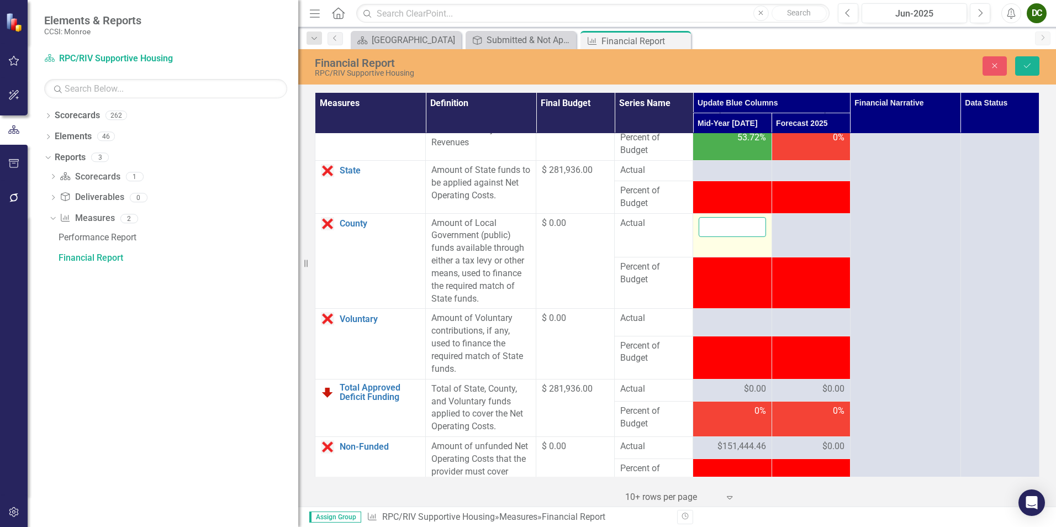
click at [722, 237] on input "number" at bounding box center [731, 227] width 67 height 20
type input "0"
click at [723, 325] on div at bounding box center [731, 318] width 67 height 13
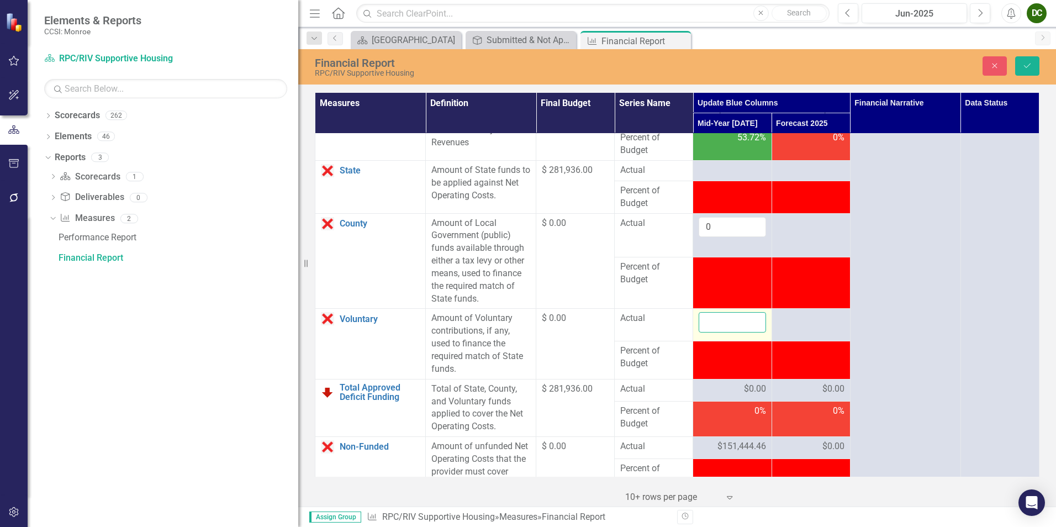
click at [723, 332] on input "number" at bounding box center [731, 322] width 67 height 20
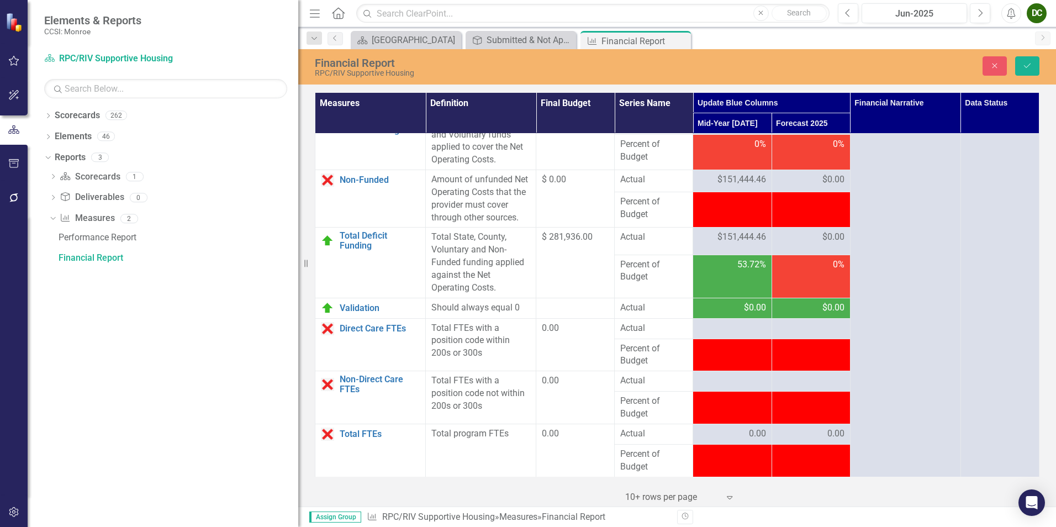
scroll to position [1893, 0]
type input "0"
click at [726, 330] on div at bounding box center [731, 328] width 67 height 13
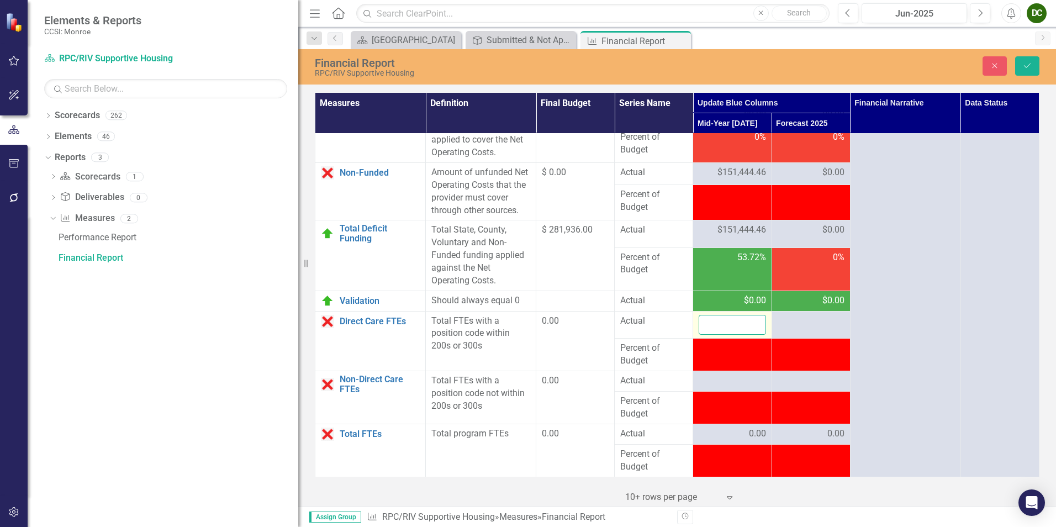
click at [726, 330] on input "number" at bounding box center [731, 325] width 67 height 20
type input "0"
click at [737, 386] on div at bounding box center [731, 380] width 67 height 13
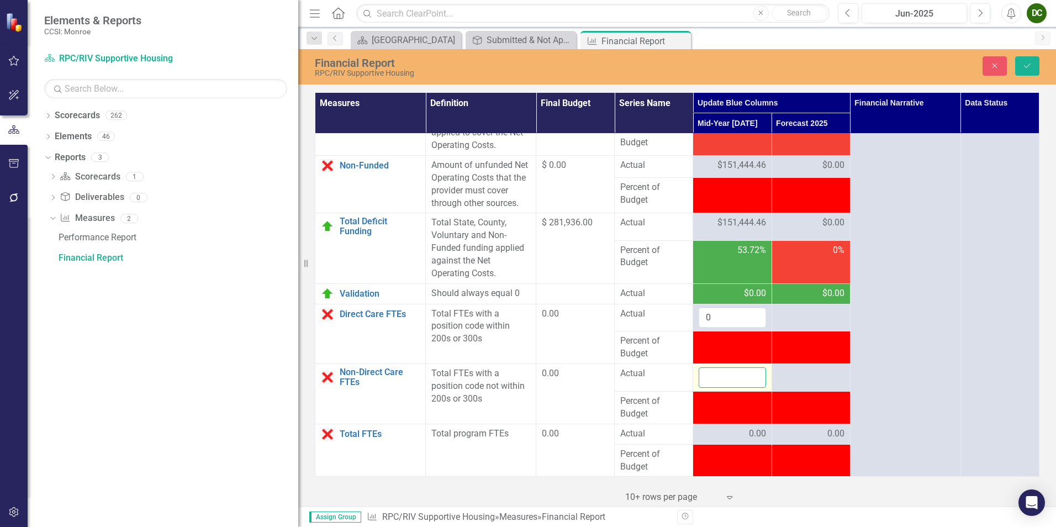
click at [733, 388] on input "number" at bounding box center [731, 377] width 67 height 20
type input "0"
click at [1029, 66] on icon "Save" at bounding box center [1027, 66] width 10 height 8
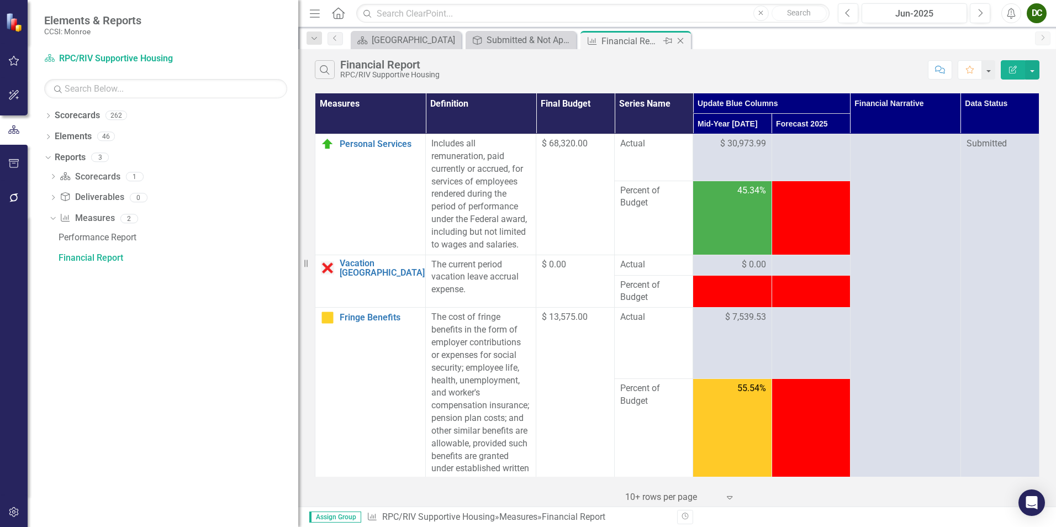
click at [680, 40] on icon "Close" at bounding box center [680, 40] width 11 height 9
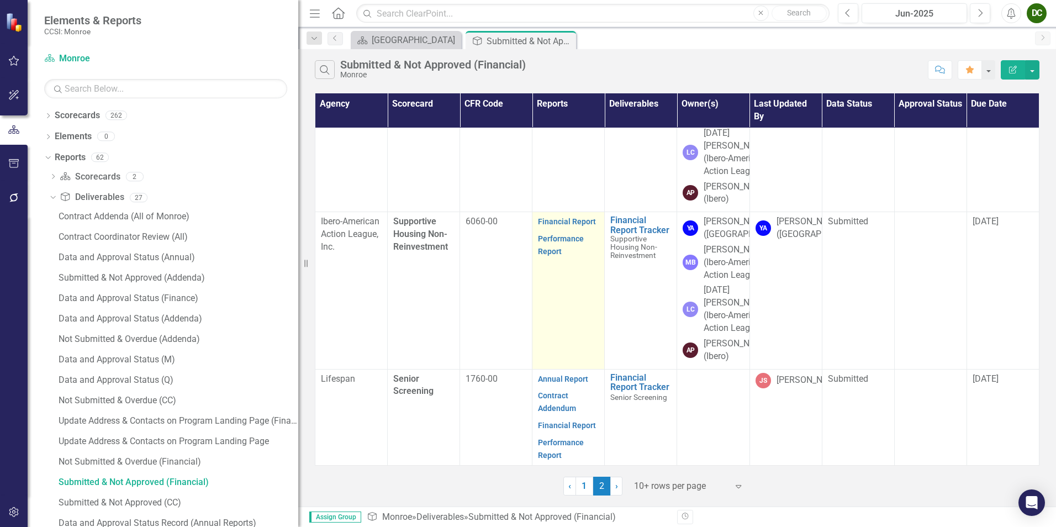
scroll to position [834, 0]
click at [563, 217] on link "Financial Report" at bounding box center [567, 221] width 58 height 9
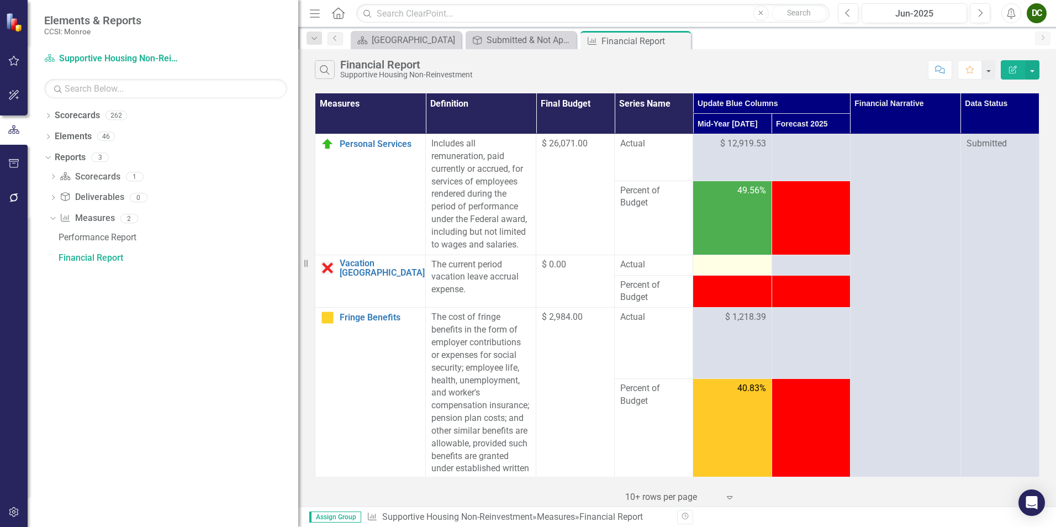
click at [741, 264] on div at bounding box center [731, 264] width 67 height 13
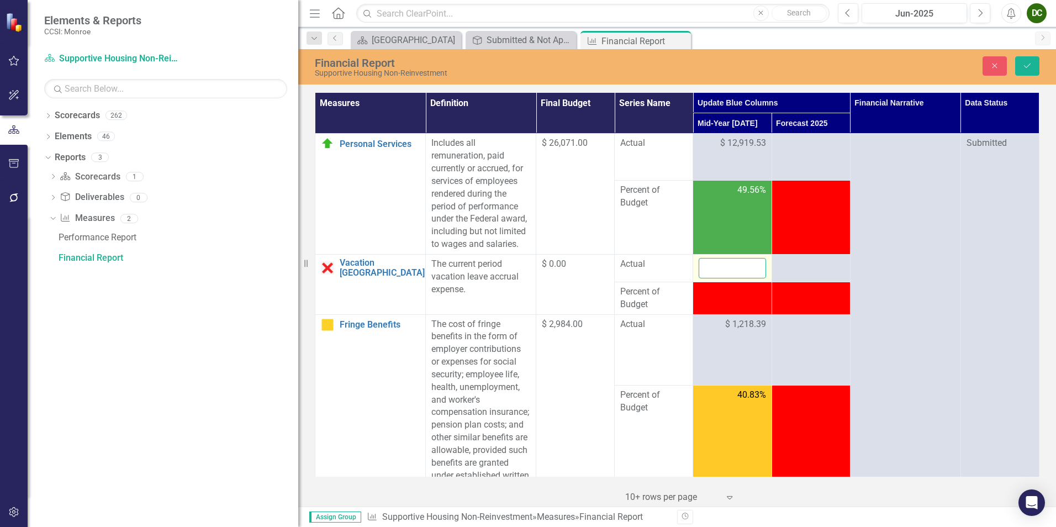
click at [734, 266] on input "number" at bounding box center [731, 268] width 67 height 20
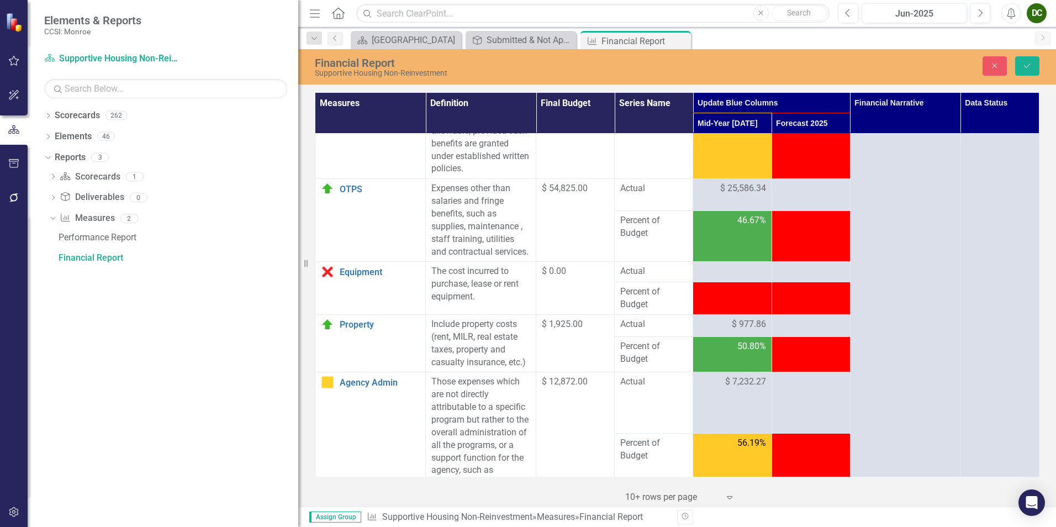
scroll to position [368, 0]
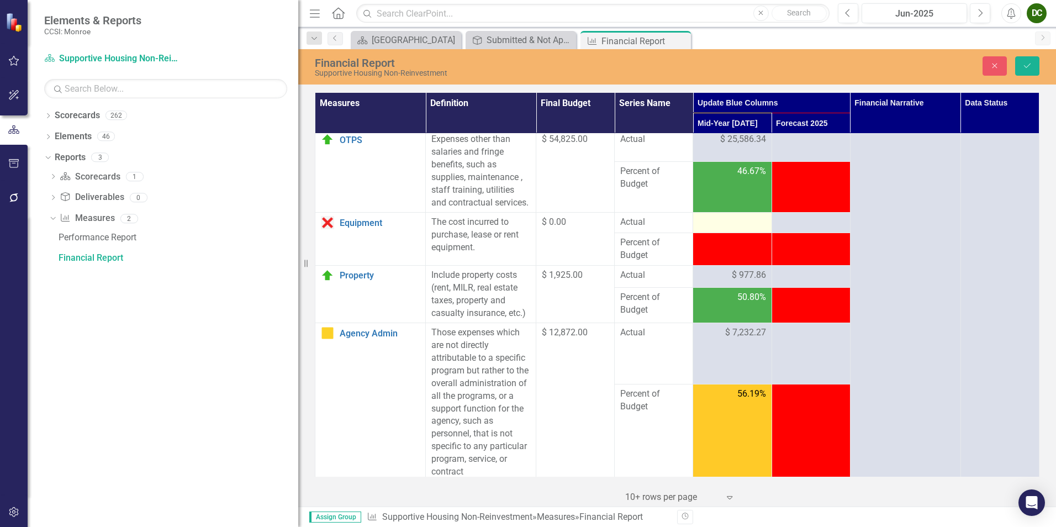
type input "0"
click at [719, 229] on div at bounding box center [731, 222] width 67 height 13
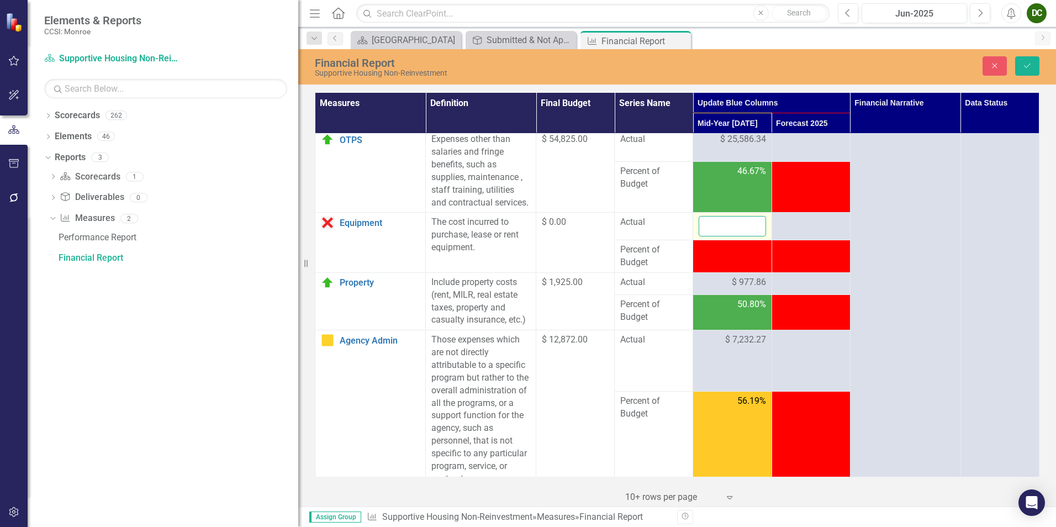
click at [719, 236] on input "number" at bounding box center [731, 226] width 67 height 20
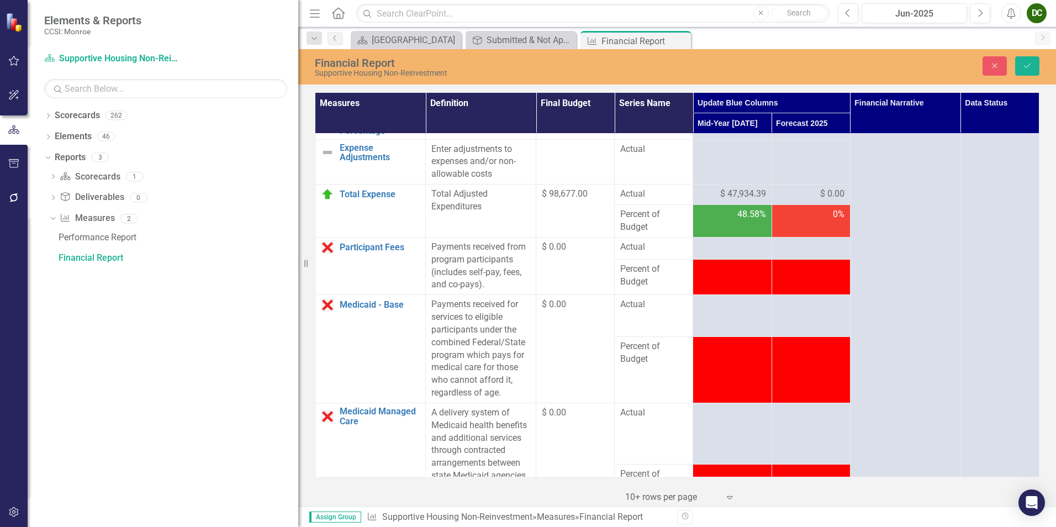
scroll to position [811, 0]
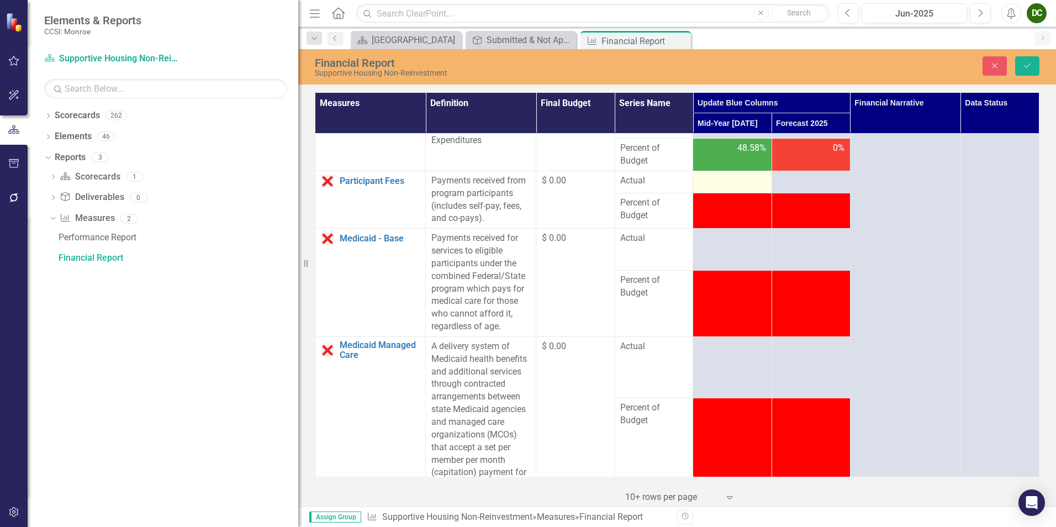
type input "0"
click at [737, 188] on div at bounding box center [731, 180] width 67 height 13
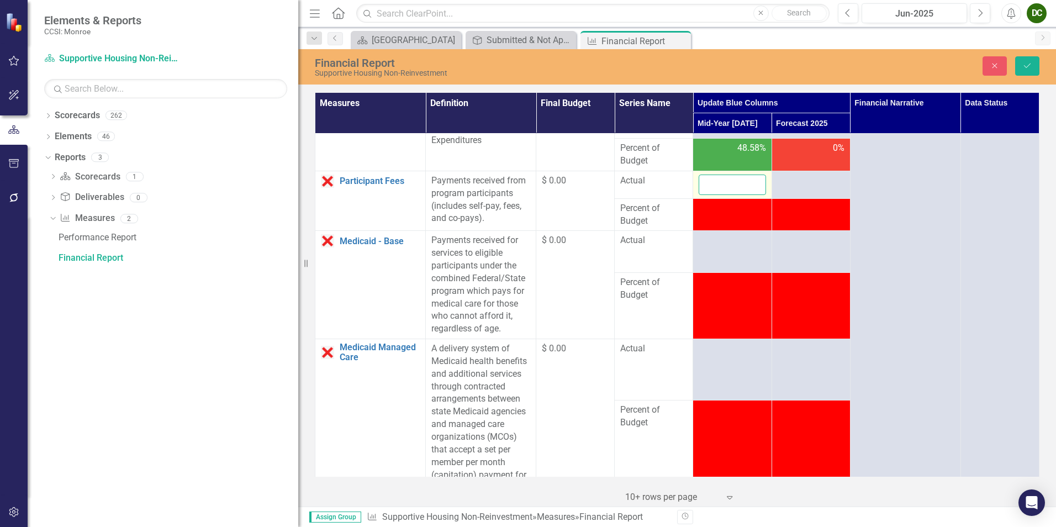
click at [737, 195] on input "number" at bounding box center [731, 184] width 67 height 20
type input "0"
click at [708, 273] on td at bounding box center [732, 252] width 78 height 42
click at [709, 255] on input "number" at bounding box center [731, 244] width 67 height 20
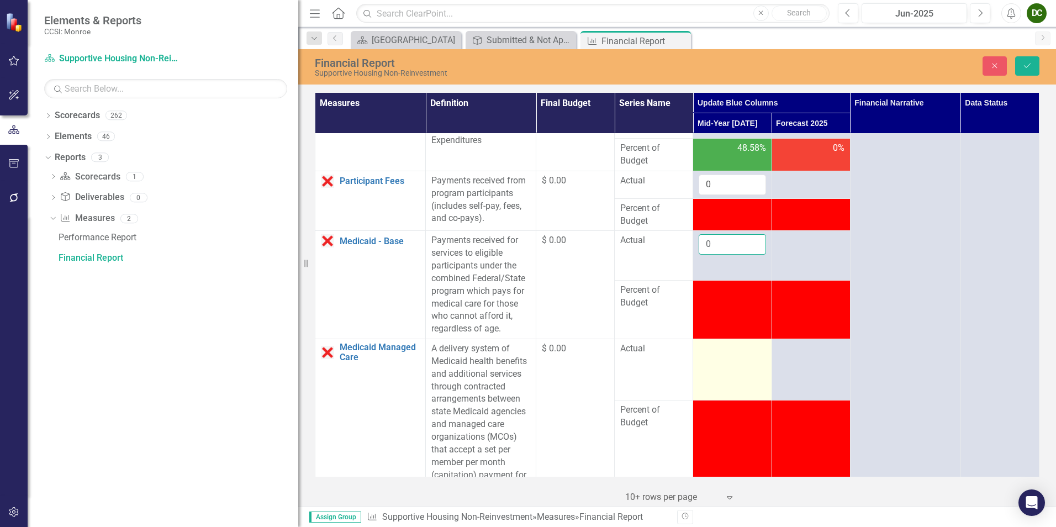
type input "0"
click at [733, 390] on td at bounding box center [732, 369] width 78 height 61
click at [724, 363] on input "number" at bounding box center [731, 352] width 67 height 20
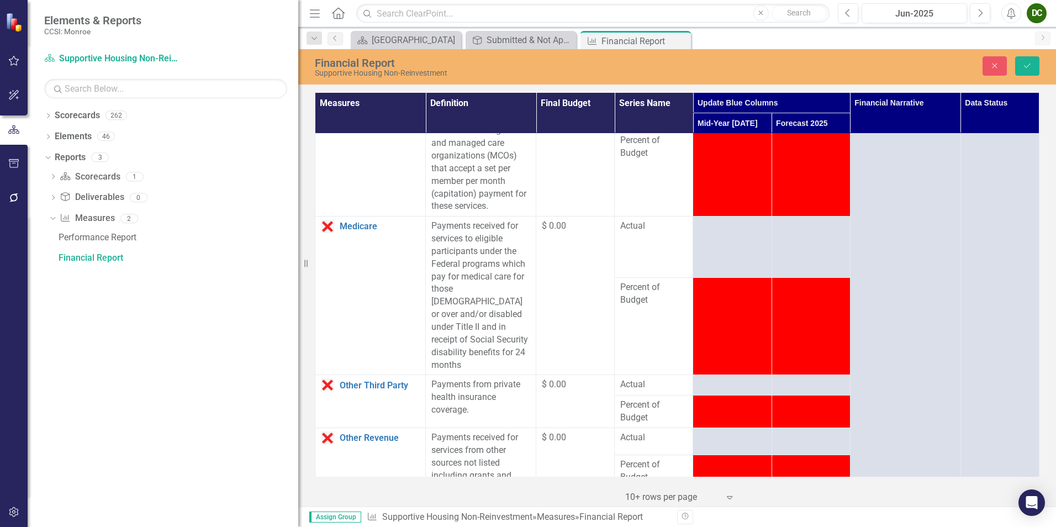
scroll to position [1115, 0]
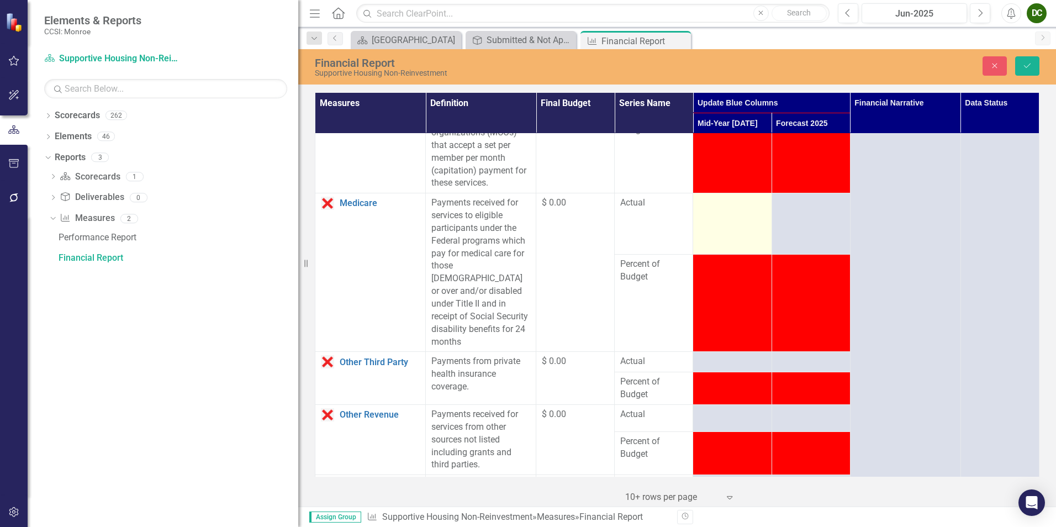
type input "0"
click at [727, 210] on div at bounding box center [731, 203] width 67 height 13
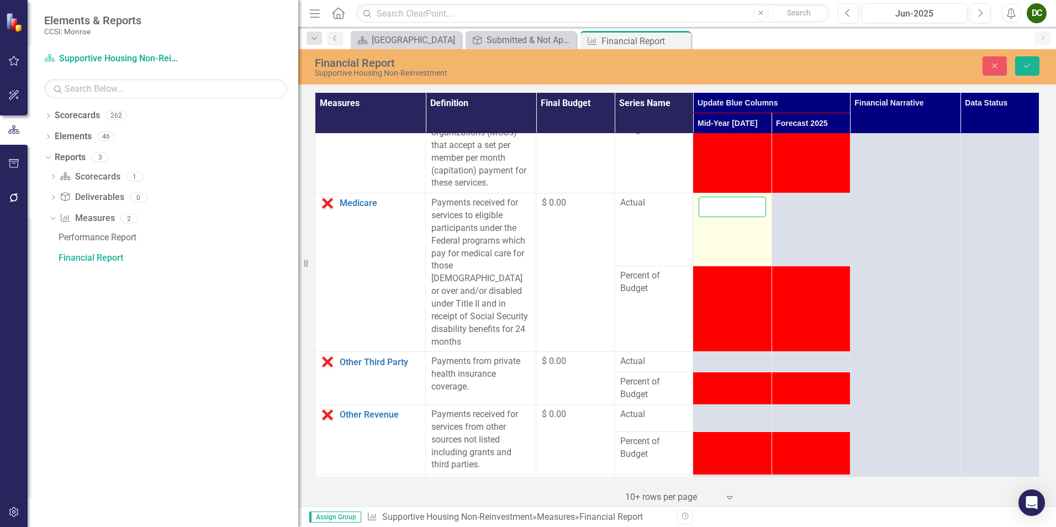
click at [722, 217] on input "number" at bounding box center [731, 207] width 67 height 20
type input "0"
click at [724, 368] on div at bounding box center [731, 361] width 67 height 13
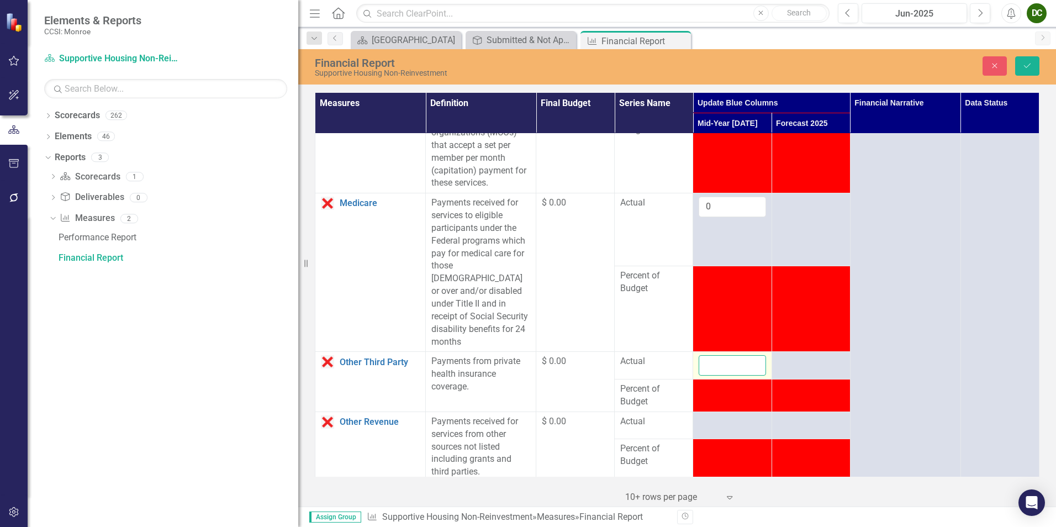
click at [724, 372] on input "number" at bounding box center [731, 365] width 67 height 20
type input "0"
click at [711, 428] on div at bounding box center [731, 421] width 67 height 13
click at [712, 436] on input "number" at bounding box center [731, 425] width 67 height 20
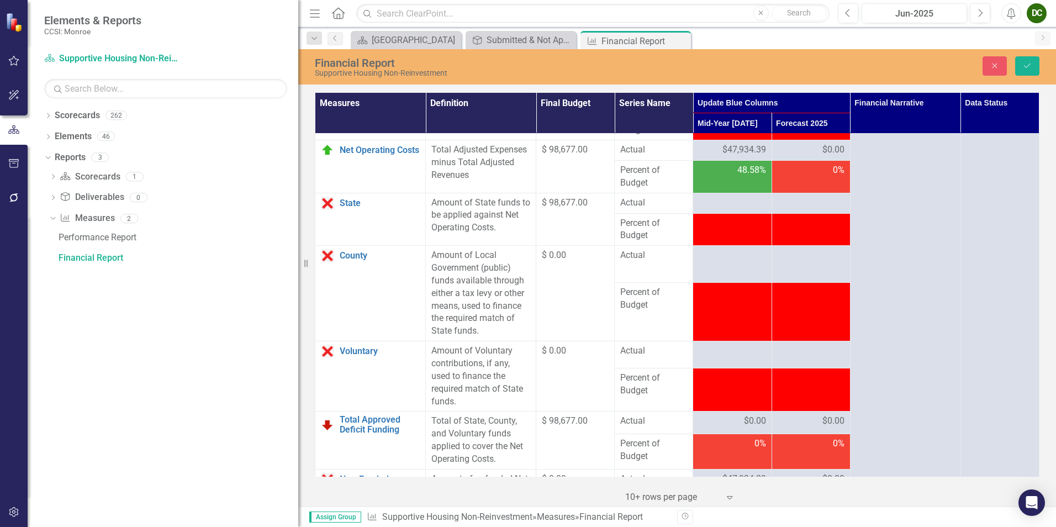
scroll to position [1615, 0]
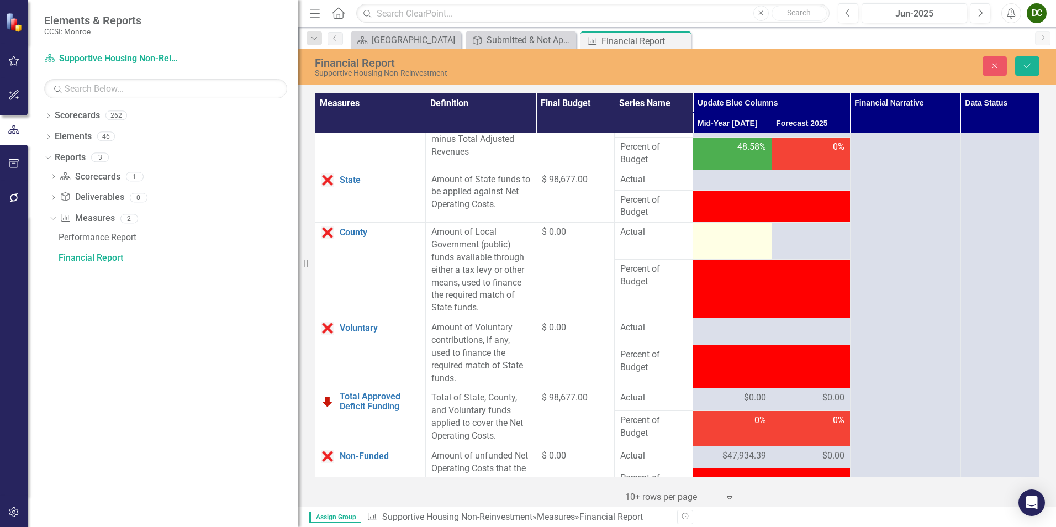
type input "0"
click at [730, 259] on td at bounding box center [732, 241] width 78 height 37
drag, startPoint x: 727, startPoint y: 264, endPoint x: 738, endPoint y: 257, distance: 12.9
click at [728, 246] on input "number" at bounding box center [731, 236] width 67 height 20
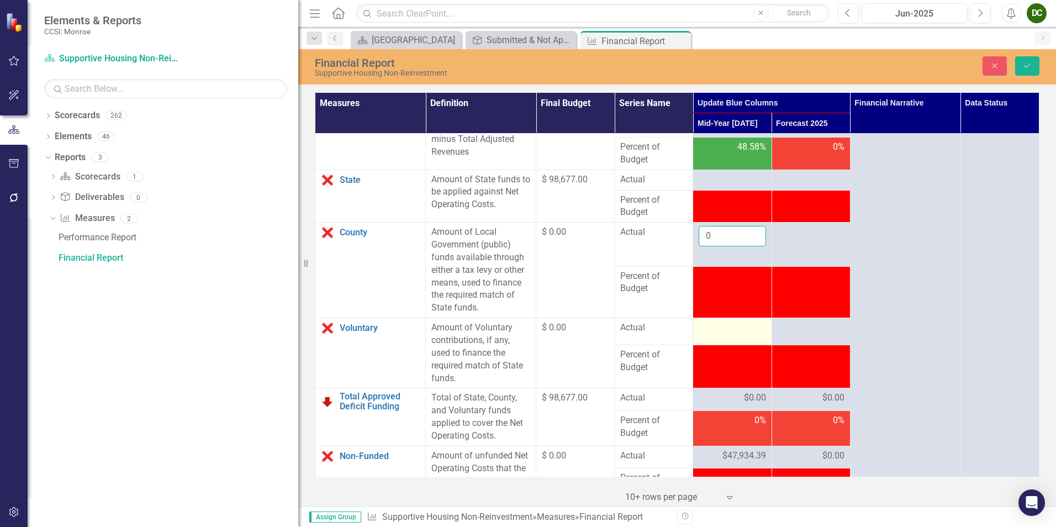
type input "0"
click at [735, 345] on td at bounding box center [732, 331] width 78 height 27
click at [724, 342] on input "number" at bounding box center [731, 331] width 67 height 20
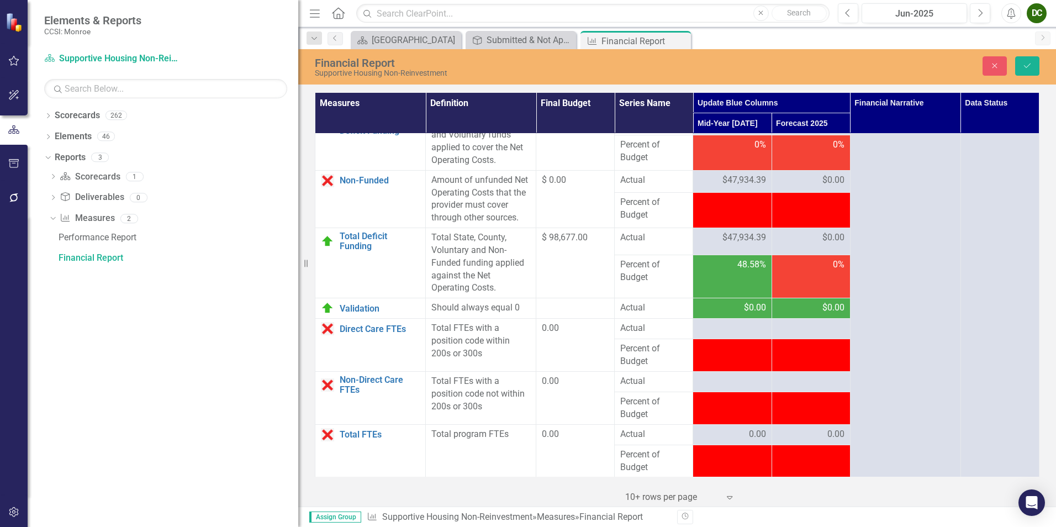
scroll to position [1917, 0]
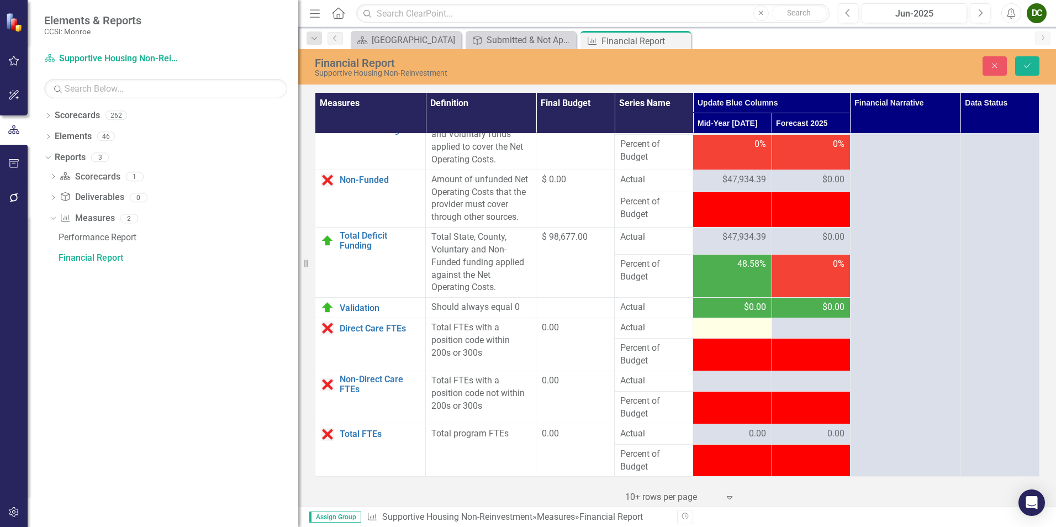
type input "0"
click at [727, 329] on div at bounding box center [731, 327] width 67 height 13
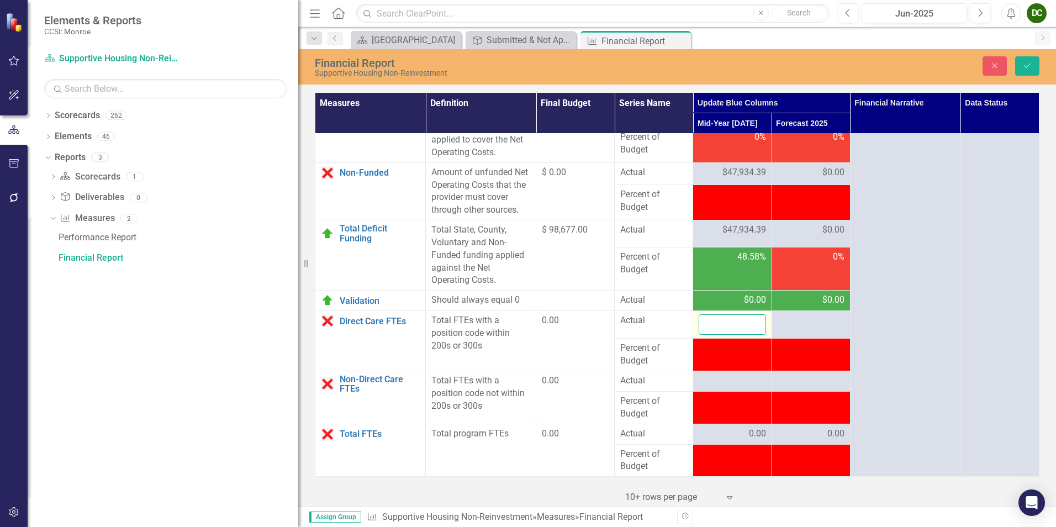
click at [733, 332] on input "number" at bounding box center [731, 324] width 67 height 20
type input "0"
click at [715, 388] on div at bounding box center [731, 380] width 67 height 13
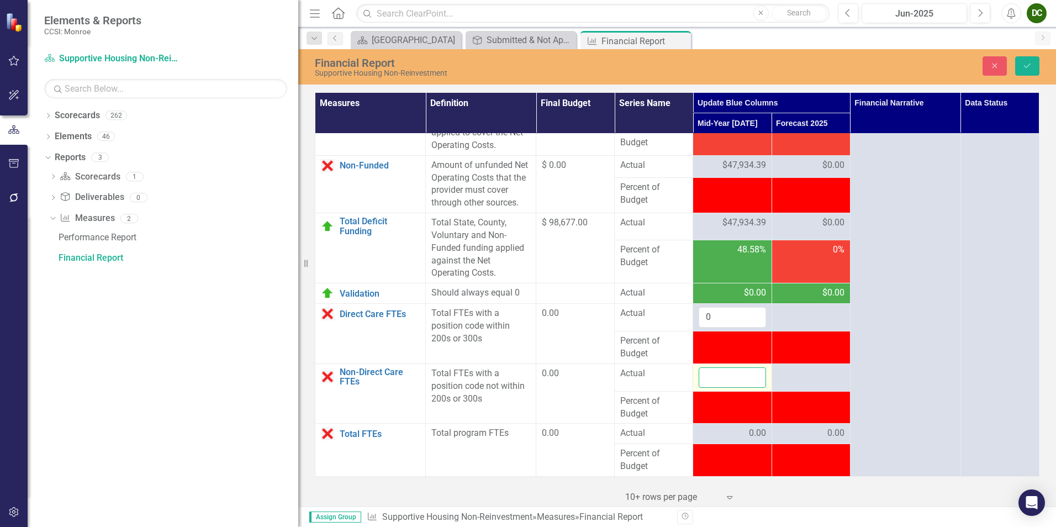
click at [715, 388] on input "number" at bounding box center [731, 377] width 67 height 20
type input "0"
click at [1030, 69] on icon "Save" at bounding box center [1027, 66] width 10 height 8
